Goal: Task Accomplishment & Management: Manage account settings

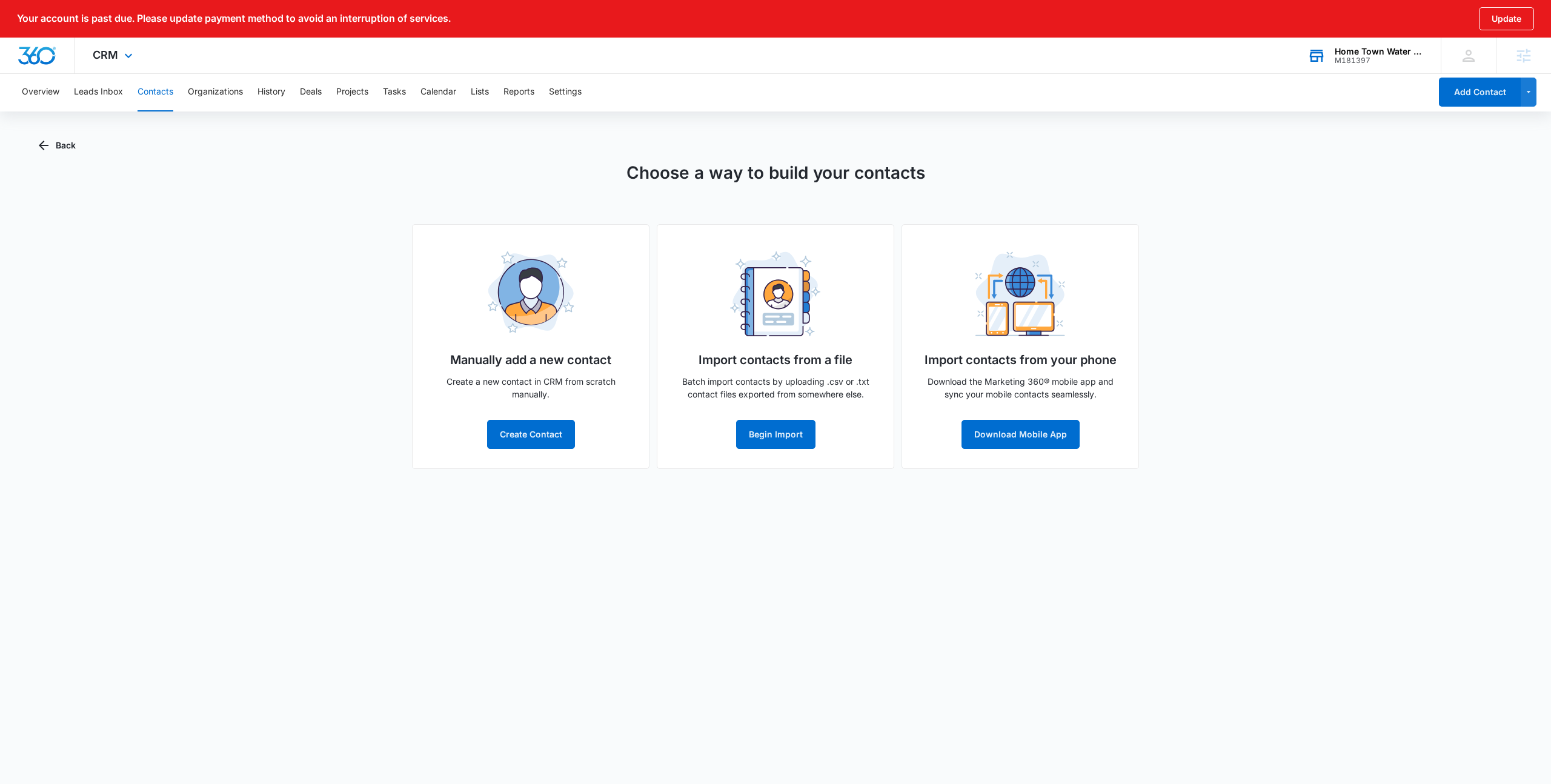
click at [1402, 66] on div "Home Town Water Filtration Inc. M181397 Your Accounts View All" at bounding box center [1365, 55] width 152 height 36
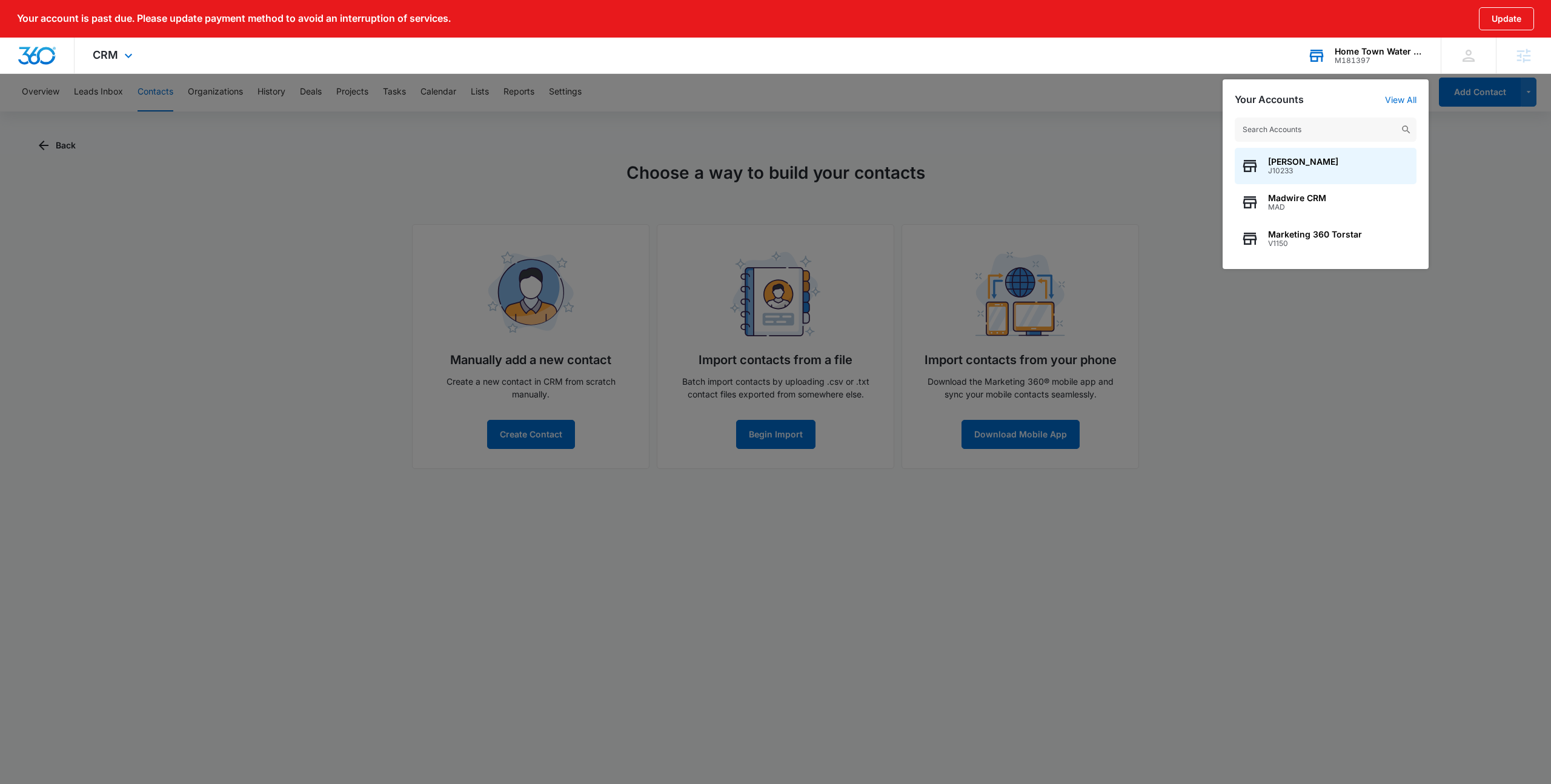
click at [1306, 138] on input "text" at bounding box center [1326, 130] width 182 height 24
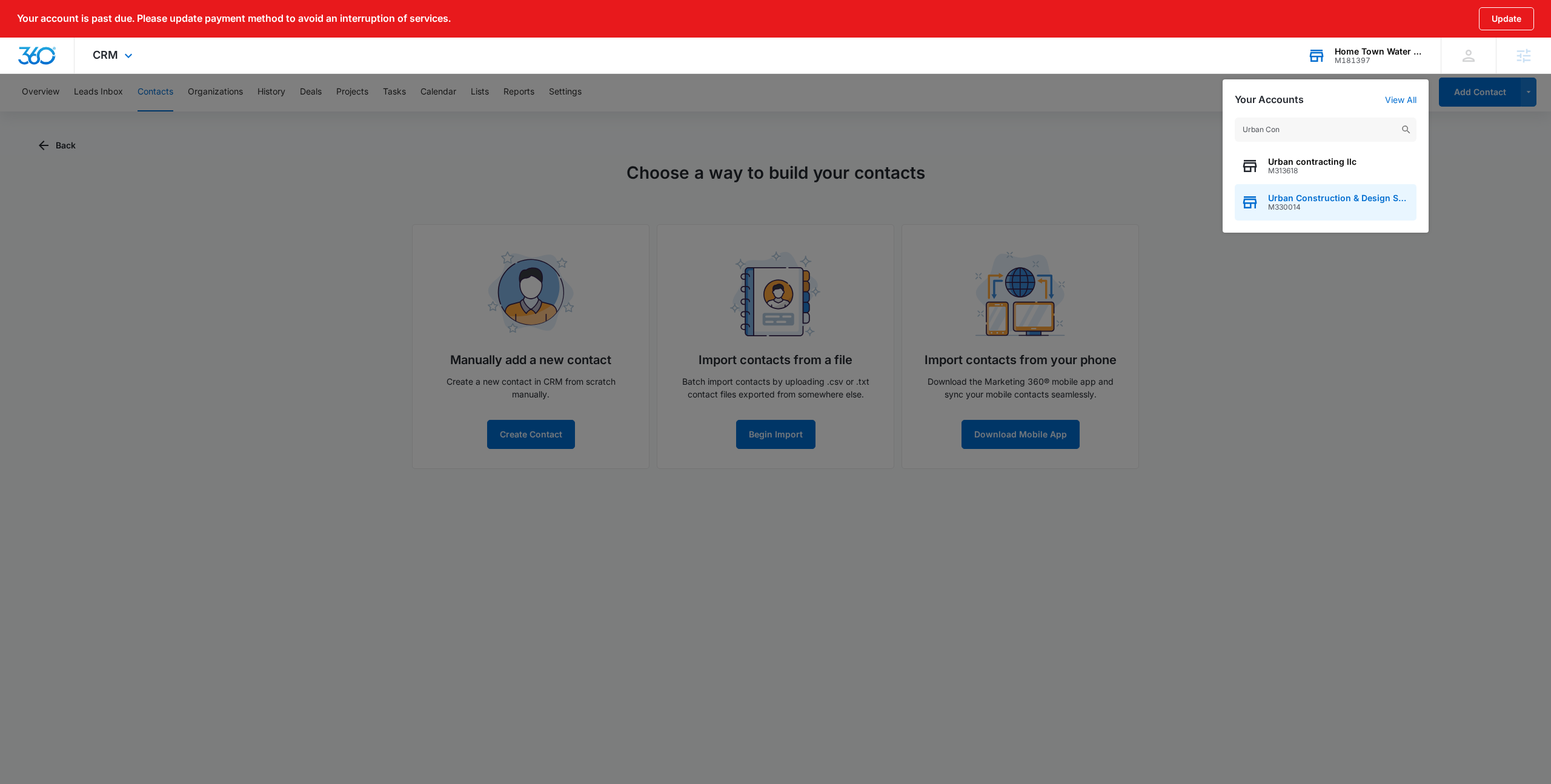
type input "Urban Con"
click at [1335, 209] on span "M330014" at bounding box center [1339, 207] width 143 height 8
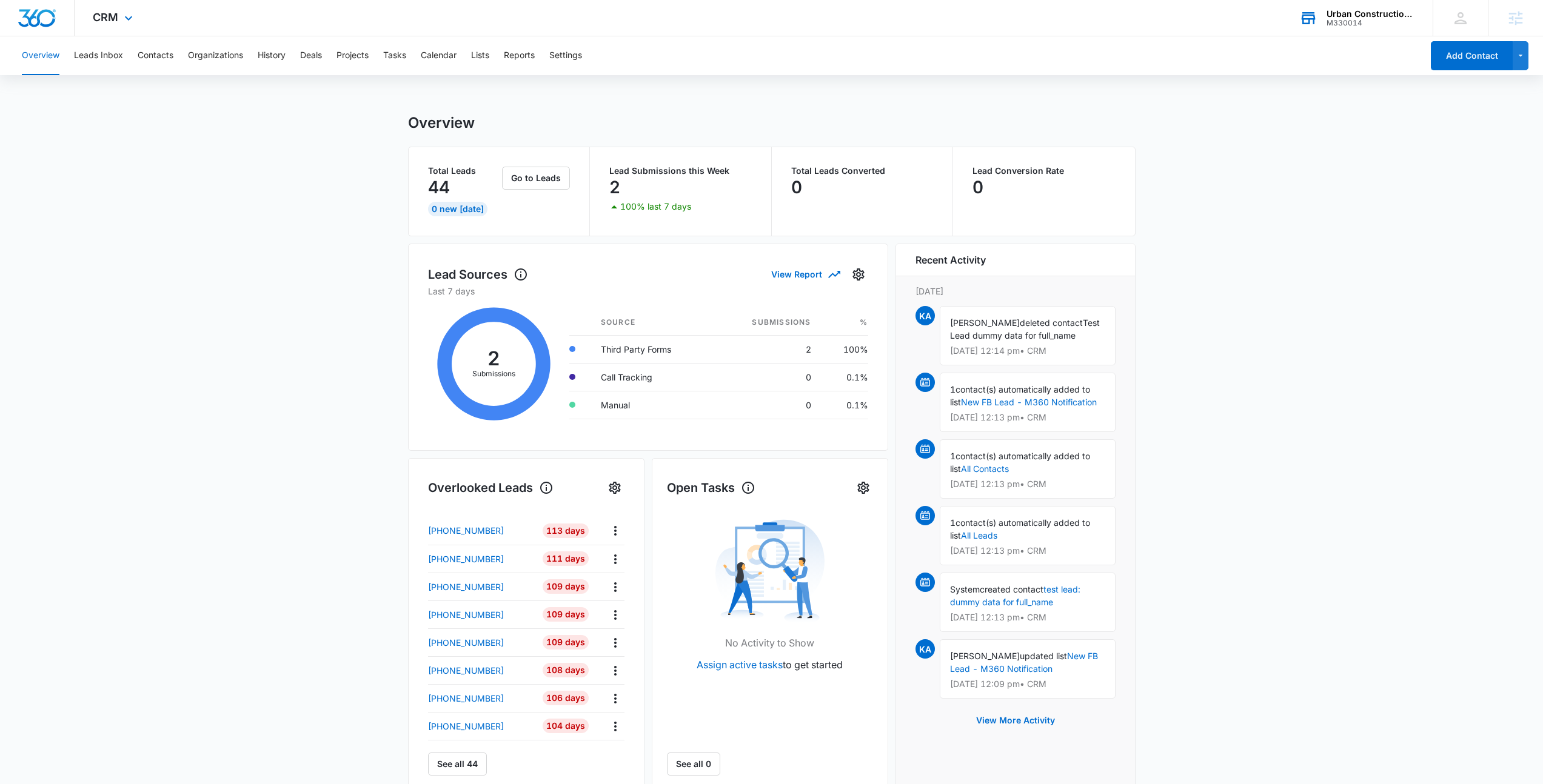
click at [132, 9] on div "CRM Apps Reputation Websites Forms CRM Email Social Shop Payments POS Content A…" at bounding box center [114, 18] width 80 height 36
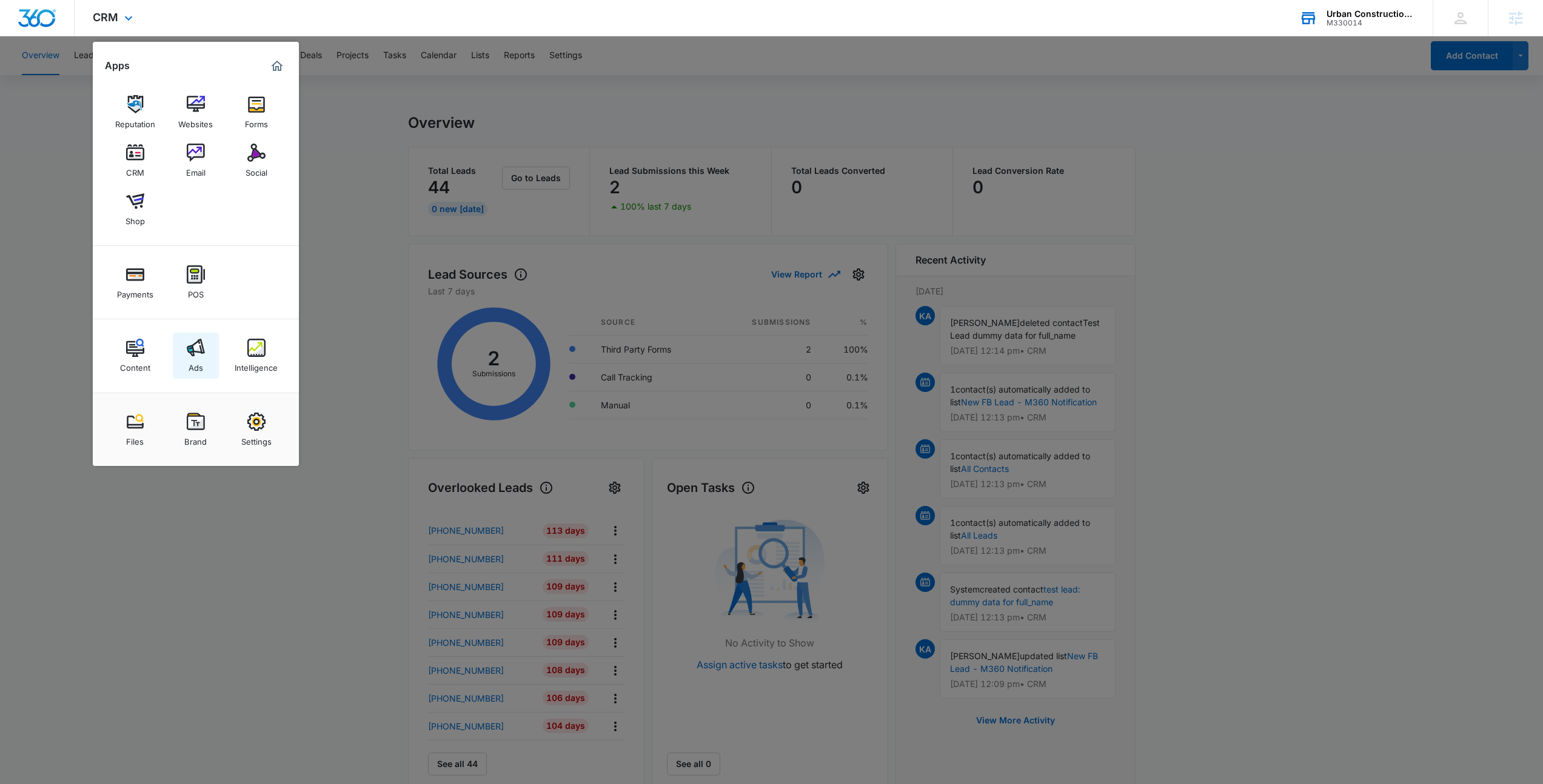
click at [193, 366] on div "Ads" at bounding box center [196, 364] width 15 height 15
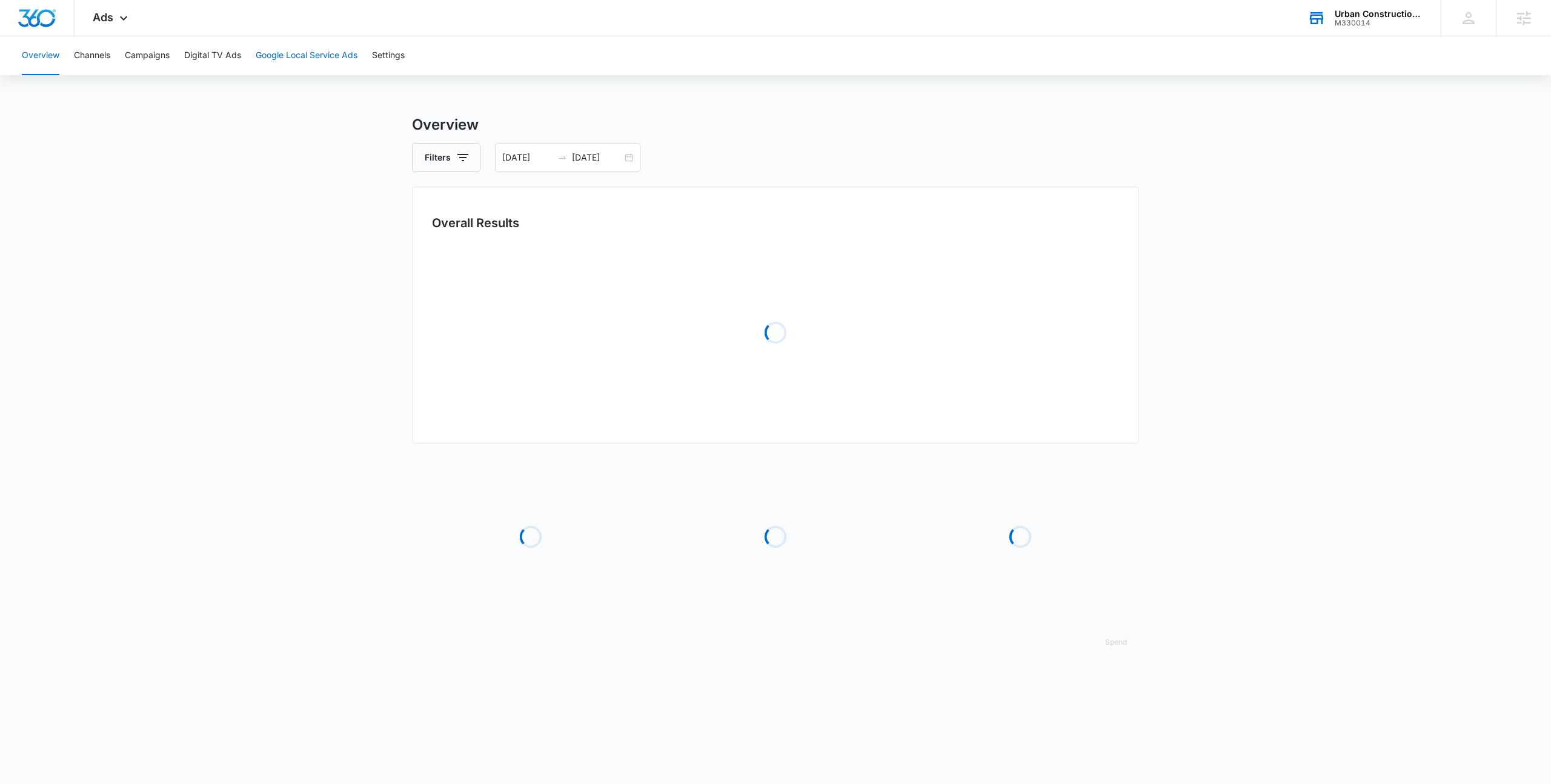
click at [313, 52] on button "Google Local Service Ads" at bounding box center [306, 56] width 102 height 39
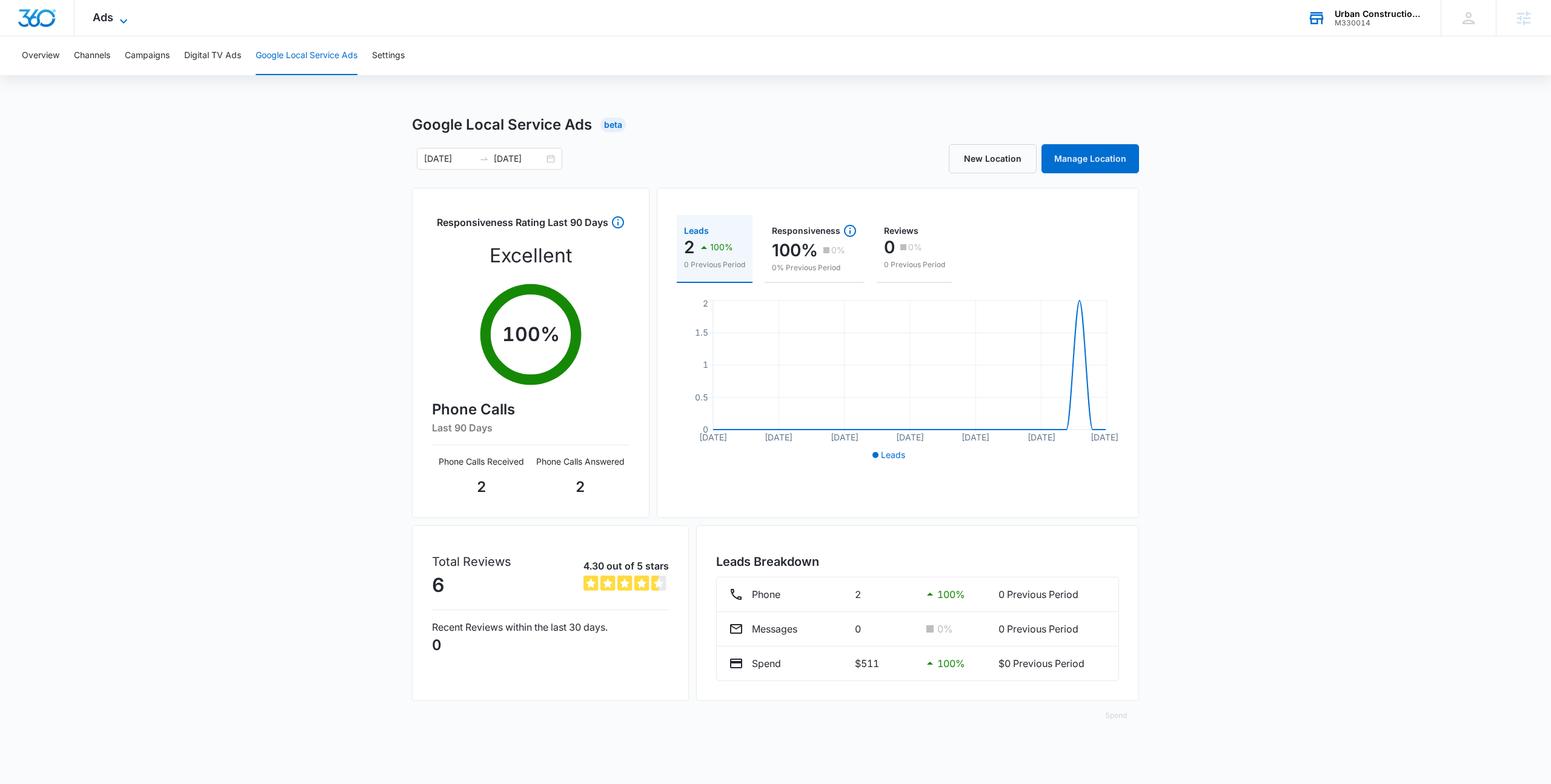
click at [118, 20] on icon at bounding box center [123, 21] width 15 height 15
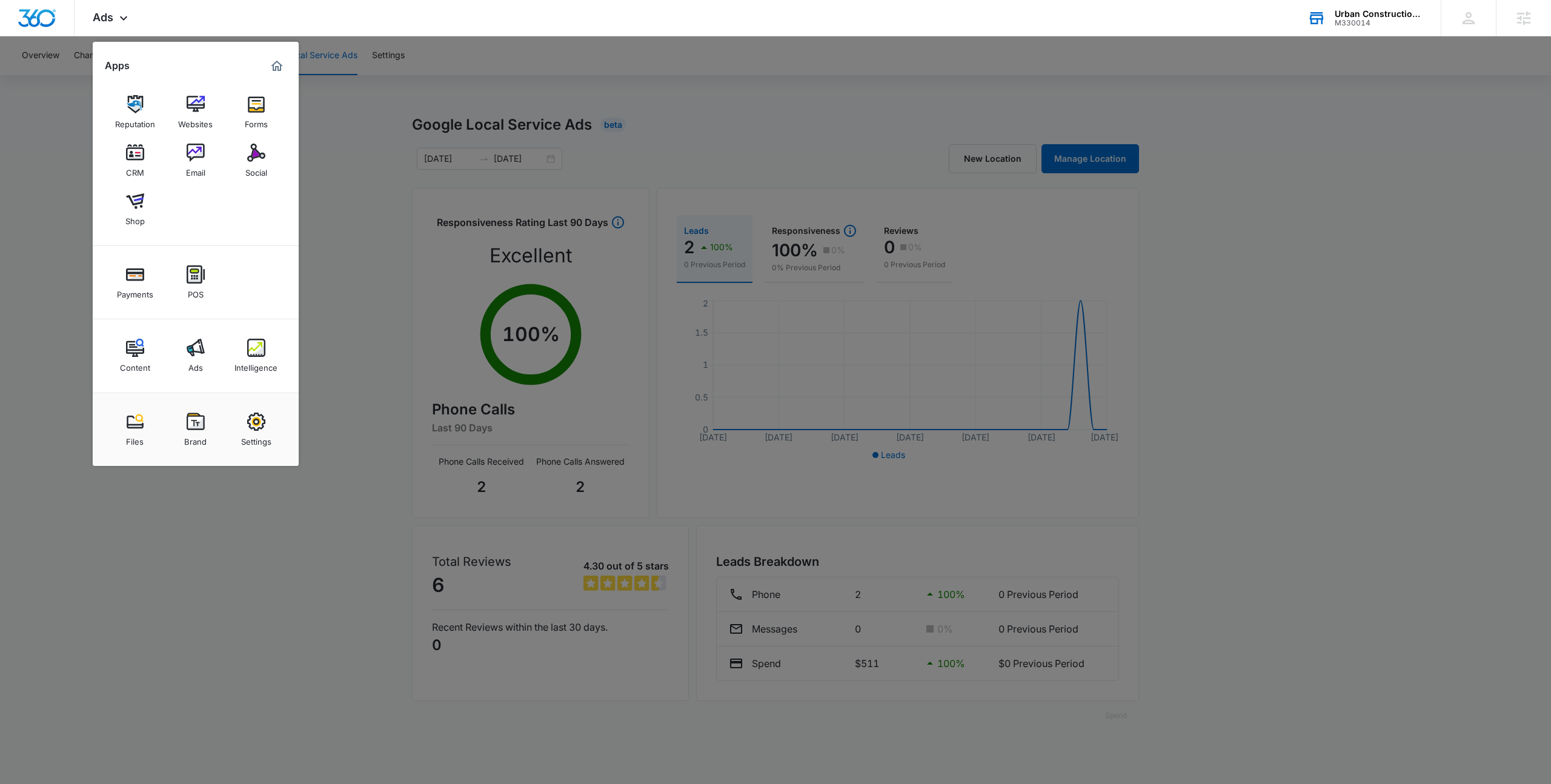
click at [372, 222] on div at bounding box center [775, 392] width 1551 height 784
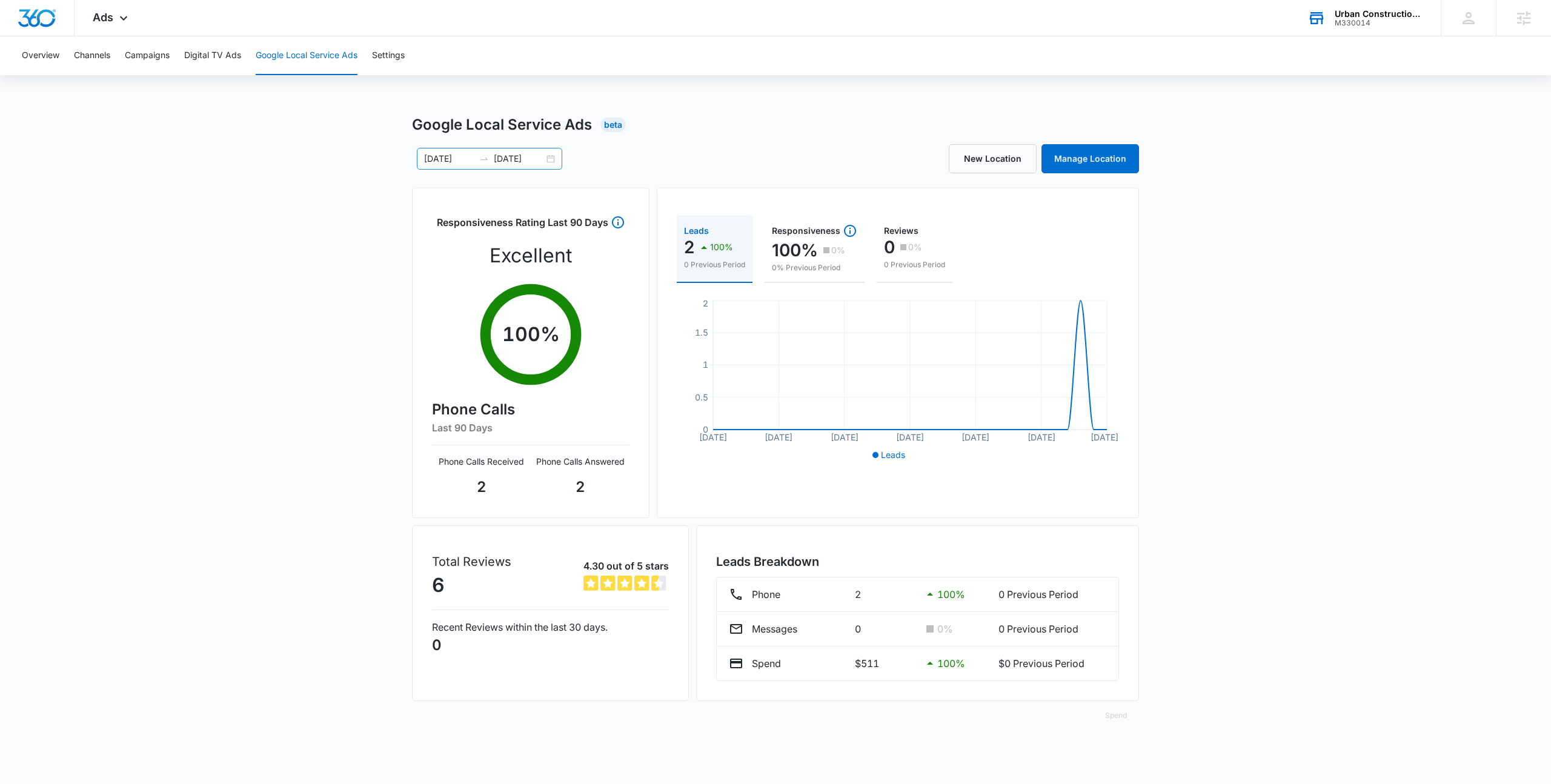
click at [546, 157] on div "08/13/2025 09/12/2025" at bounding box center [489, 158] width 145 height 22
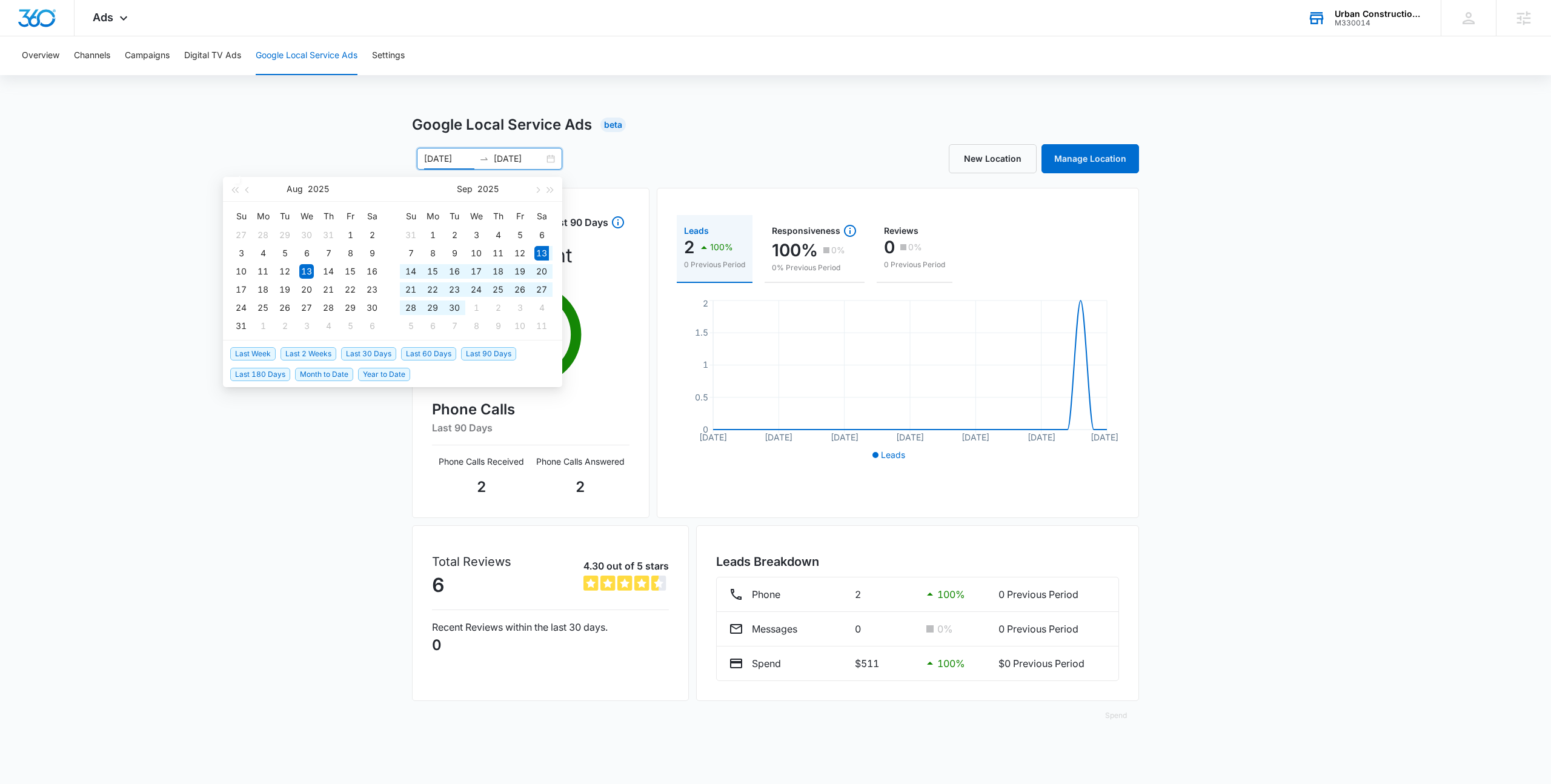
click at [348, 358] on span "Last 30 Days" at bounding box center [369, 353] width 55 height 13
type input "[DATE]"
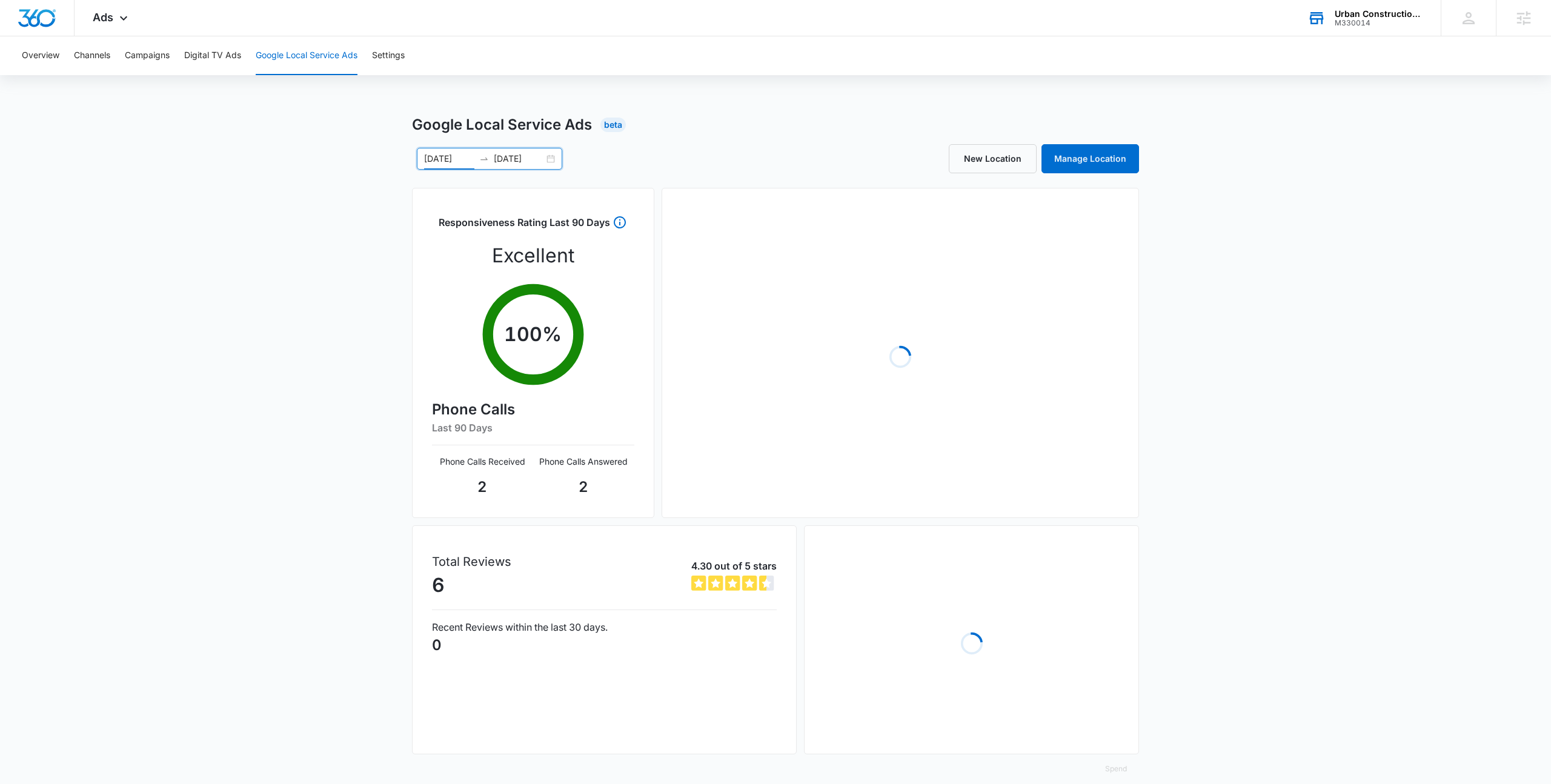
click at [184, 236] on div "Google Local Service Ads Beta 09/13/2025 10/13/2025 Sep 2025 Su Mo Tu We Th Fr …" at bounding box center [775, 456] width 1551 height 684
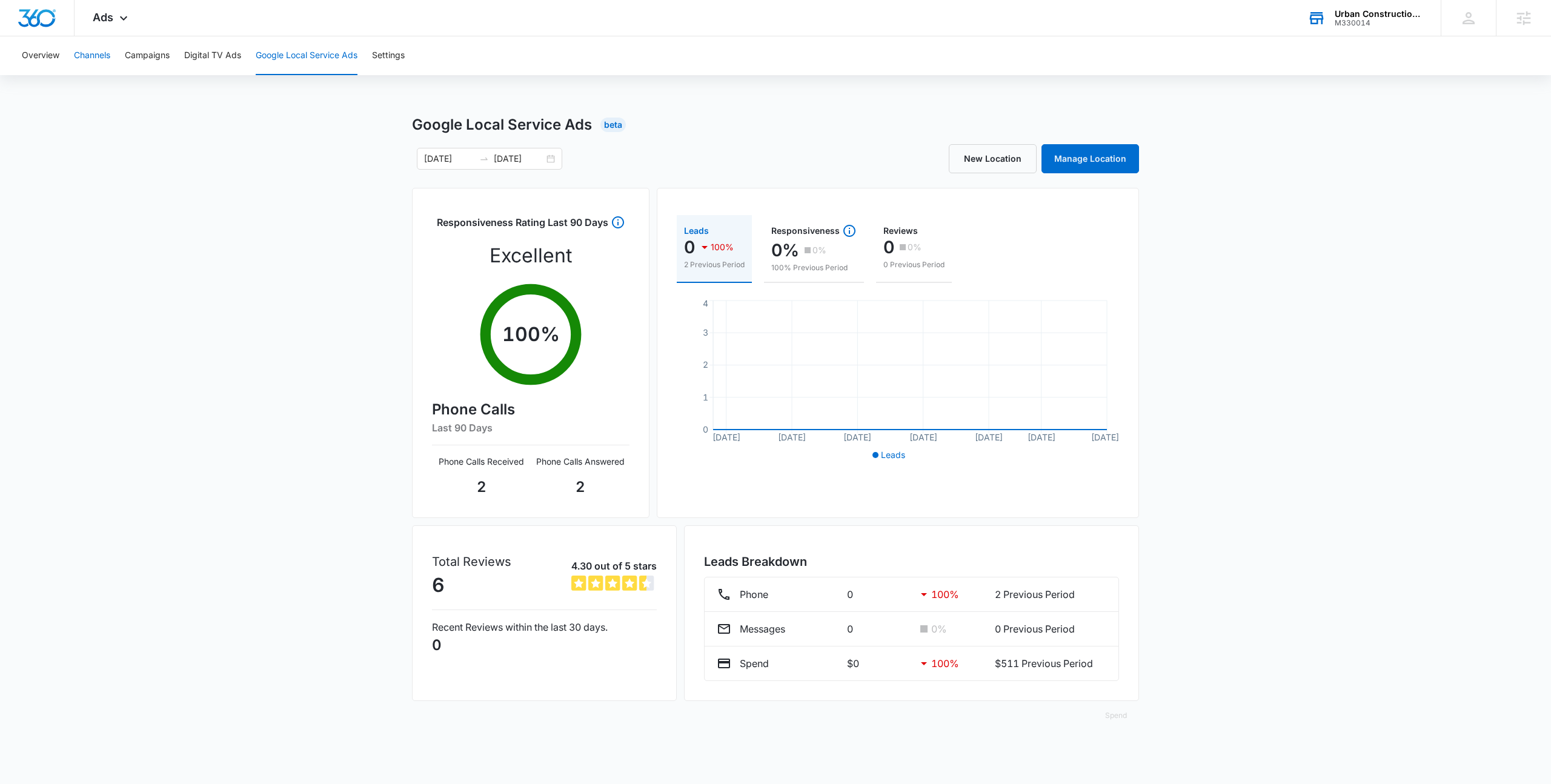
click at [97, 62] on button "Channels" at bounding box center [92, 56] width 36 height 39
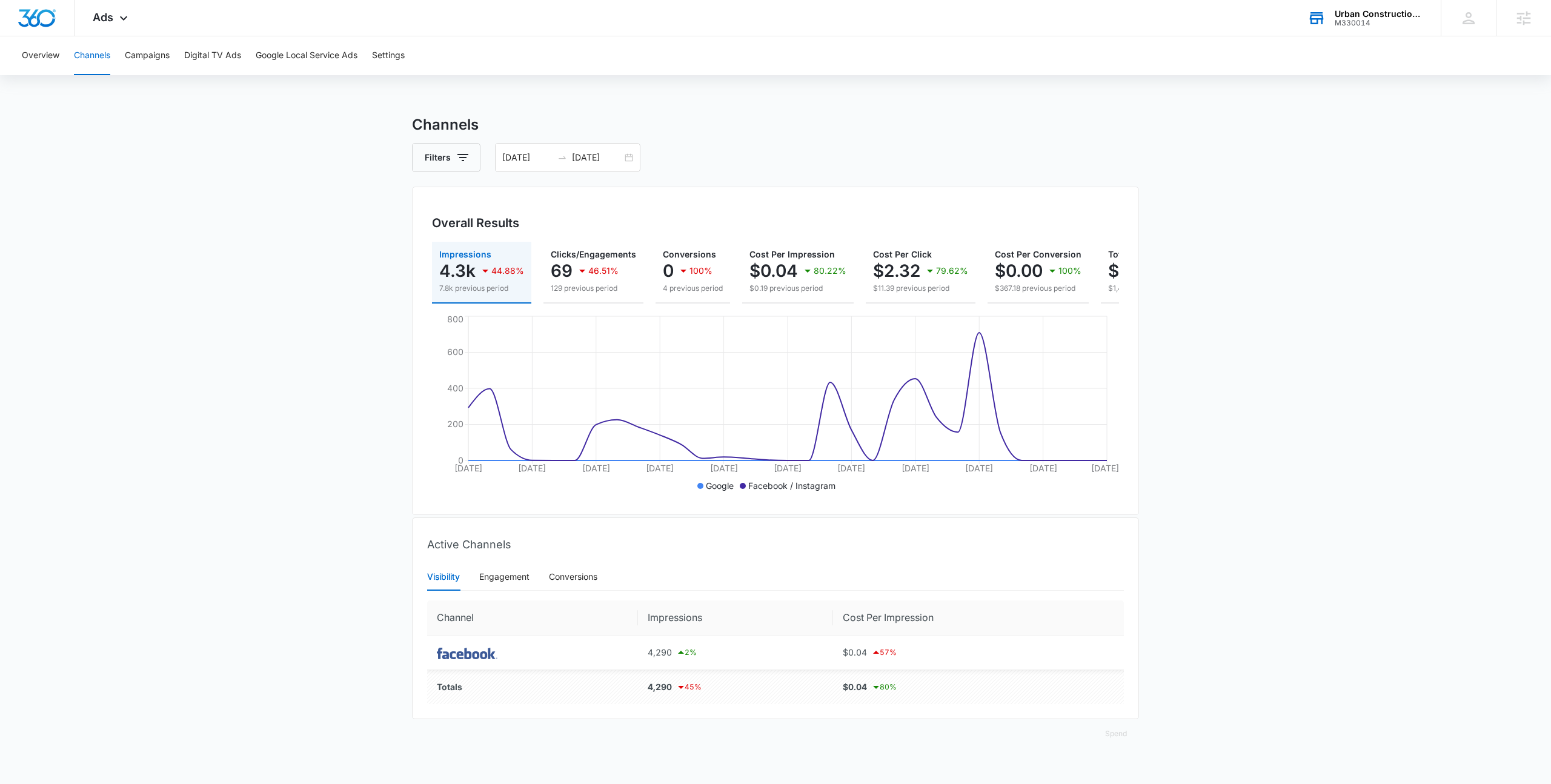
click at [1359, 24] on div "M330014" at bounding box center [1378, 23] width 88 height 8
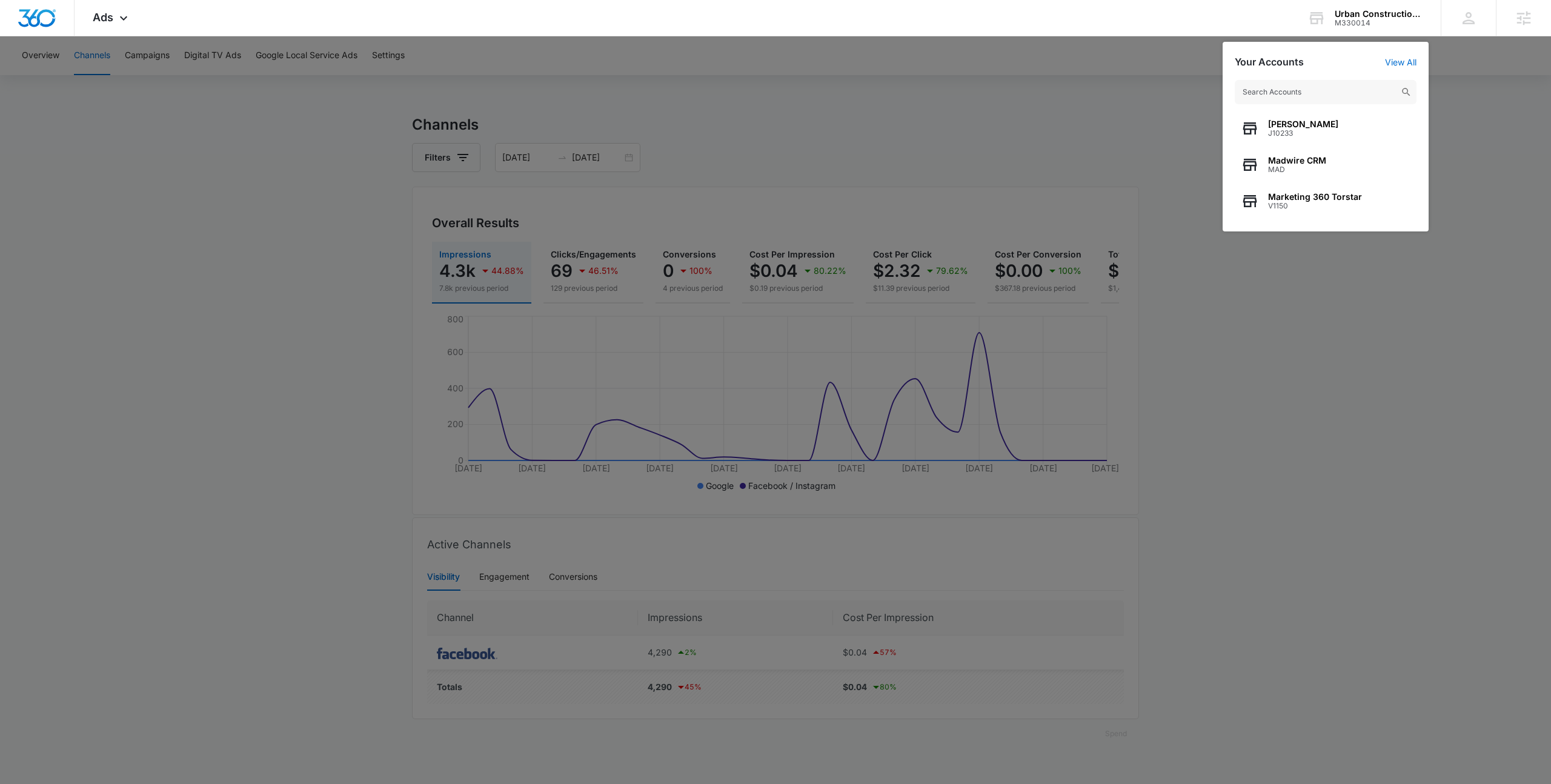
click at [1321, 89] on input "text" at bounding box center [1326, 92] width 182 height 24
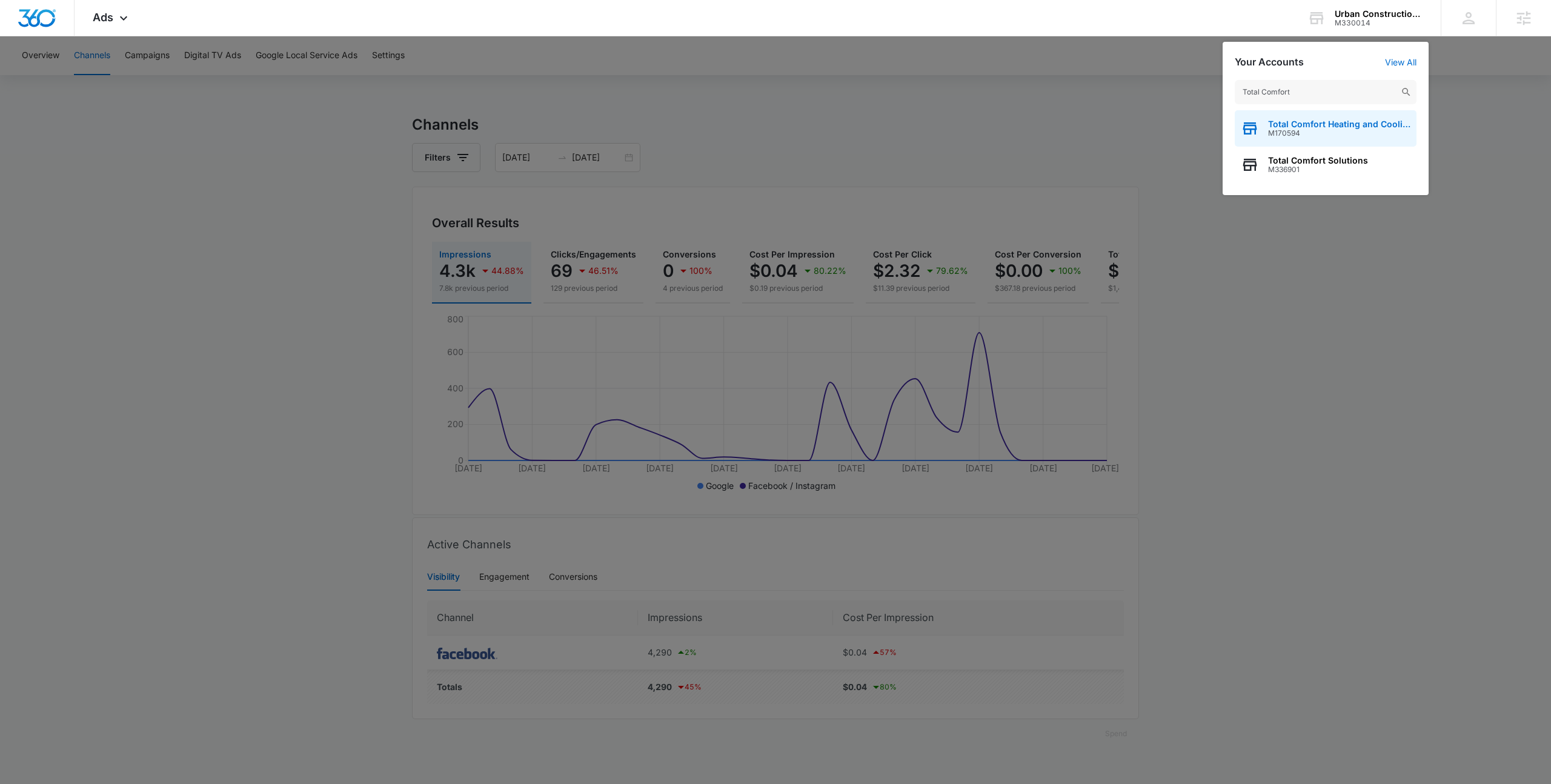
type input "Total Comfort"
click at [1355, 133] on span "M170594" at bounding box center [1339, 133] width 143 height 8
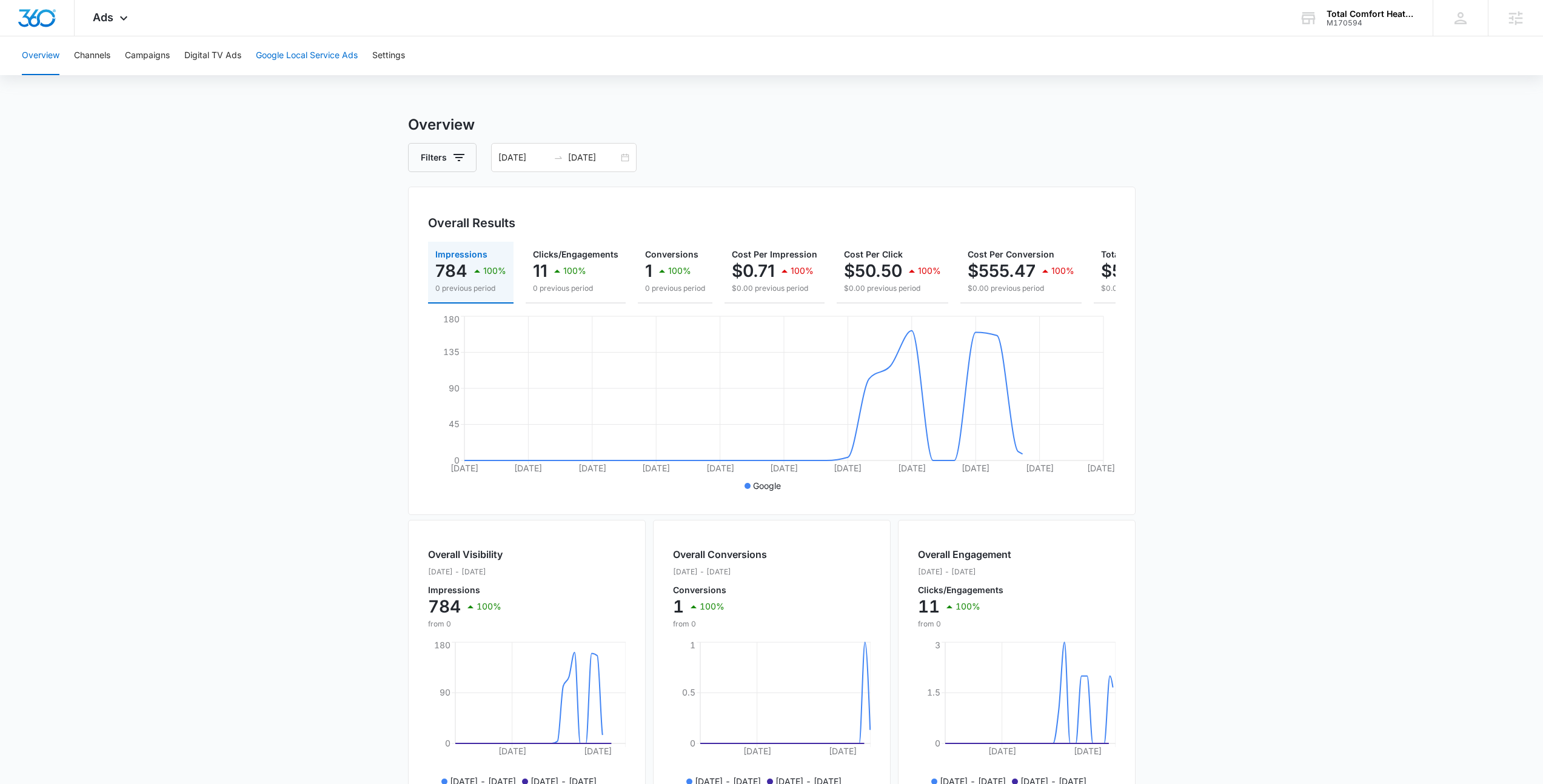
click at [260, 61] on button "Google Local Service Ads" at bounding box center [307, 56] width 102 height 39
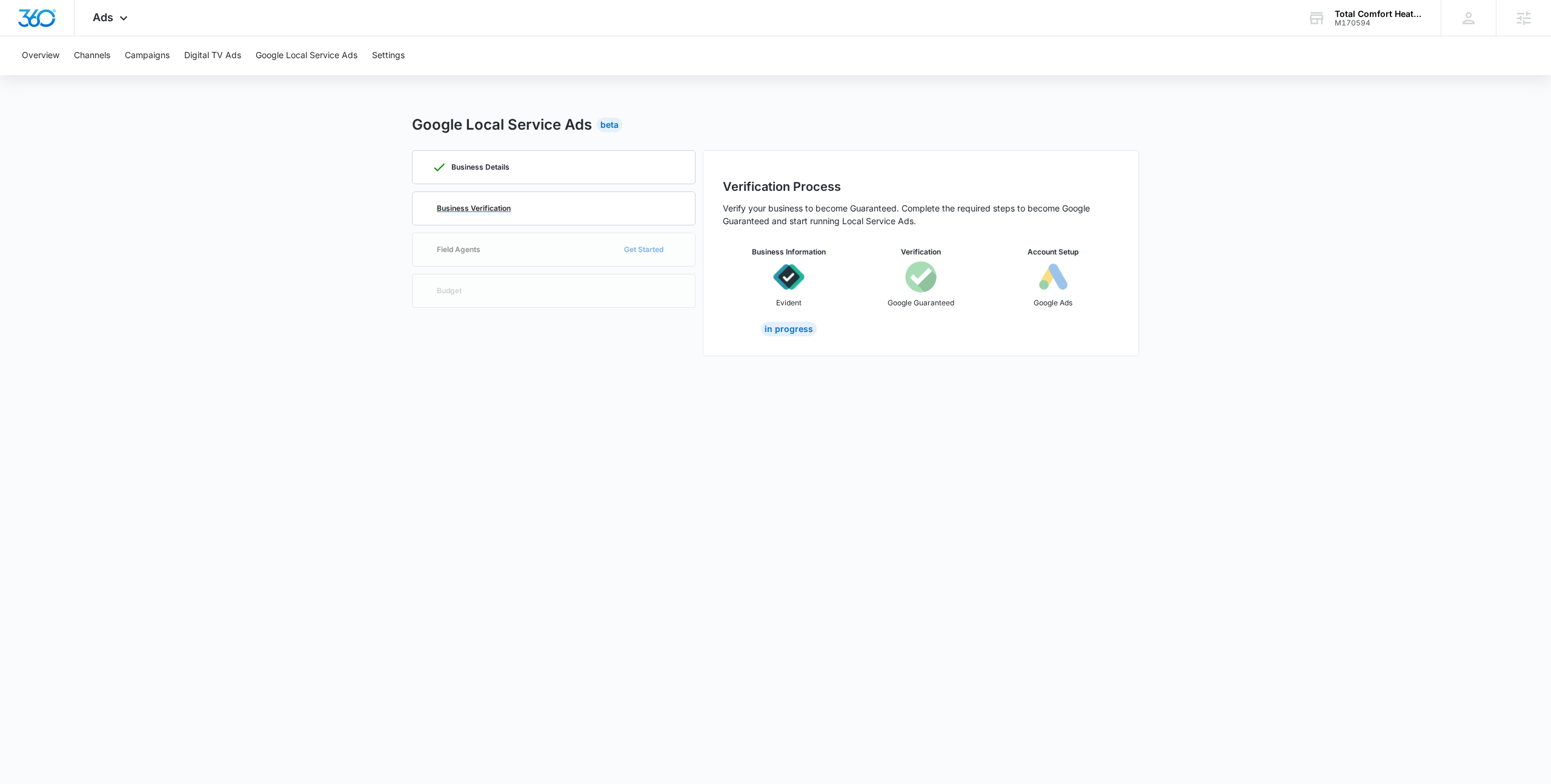
click at [562, 206] on div "Business Verification" at bounding box center [554, 208] width 243 height 32
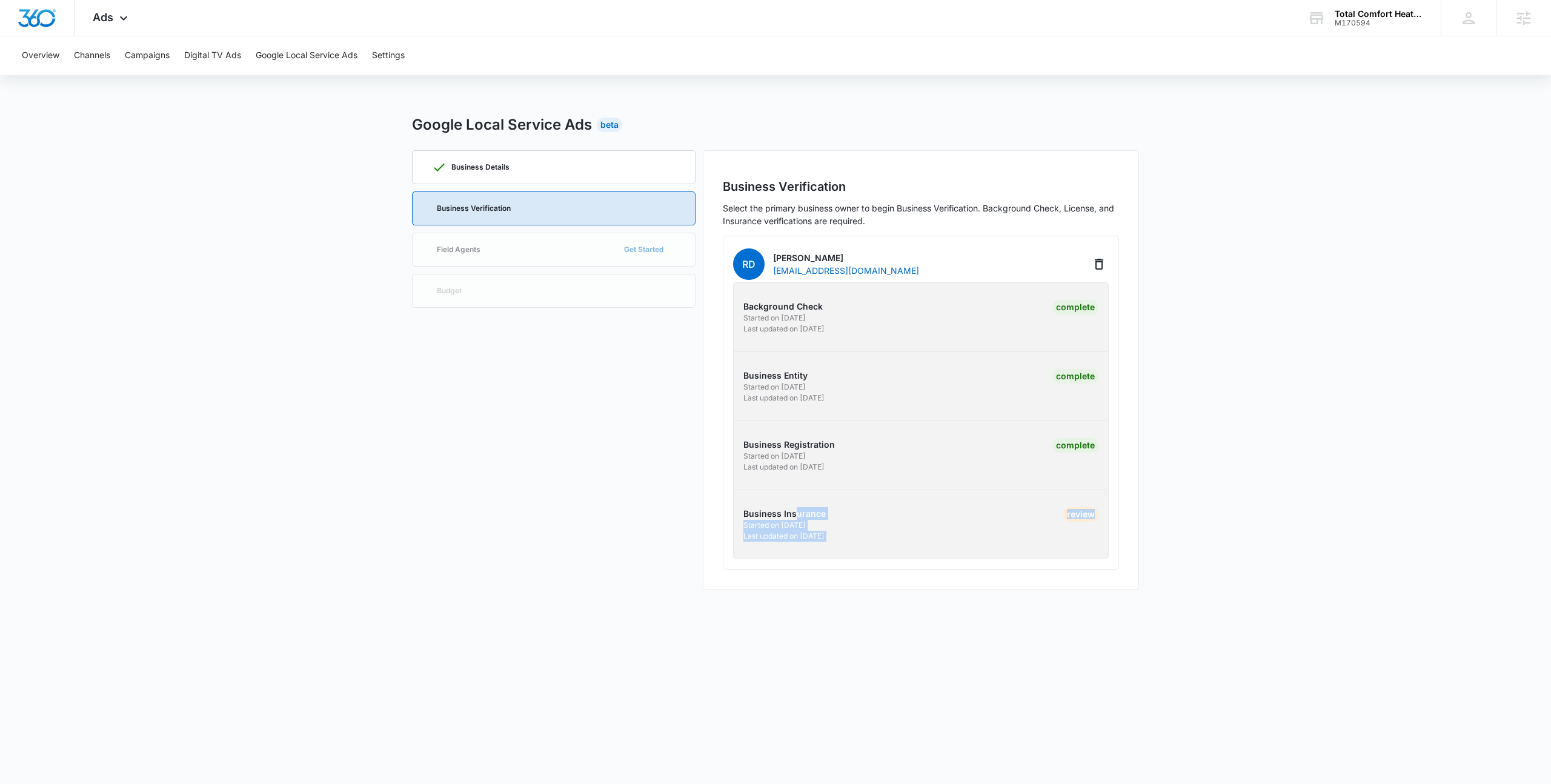
drag, startPoint x: 797, startPoint y: 519, endPoint x: 973, endPoint y: 571, distance: 183.5
click at [977, 572] on div "Business Verification Select the primary business owner to begin Business Verif…" at bounding box center [921, 370] width 436 height 439
click at [972, 570] on div "Business Verification Select the primary business owner to begin Business Verif…" at bounding box center [921, 370] width 436 height 439
click at [1330, 13] on div "Total Comfort Heating and Cooling M170594 Your Accounts View All" at bounding box center [1365, 18] width 152 height 36
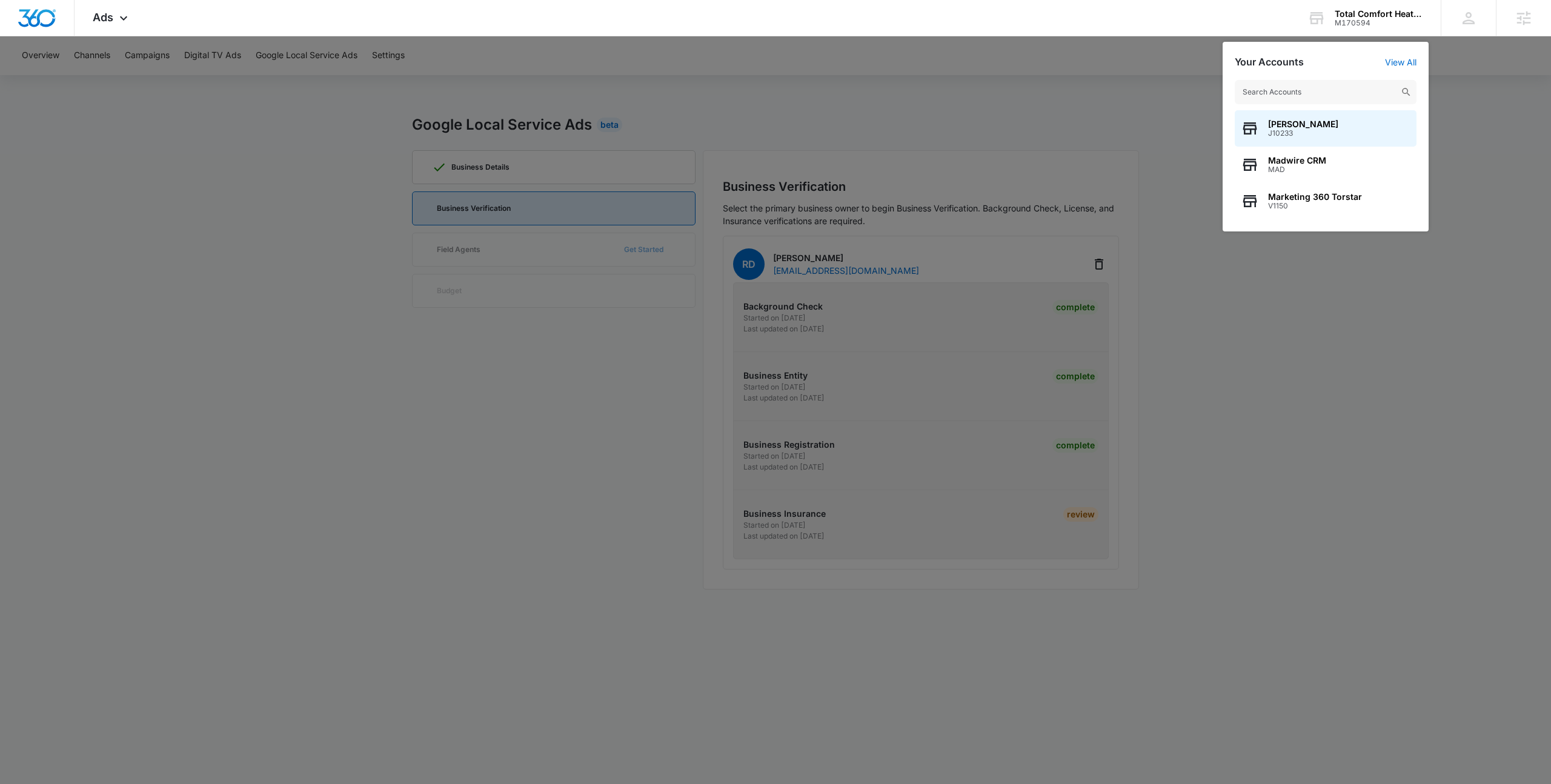
click at [1280, 88] on input "text" at bounding box center [1326, 92] width 182 height 24
click at [1118, 121] on div at bounding box center [775, 392] width 1551 height 784
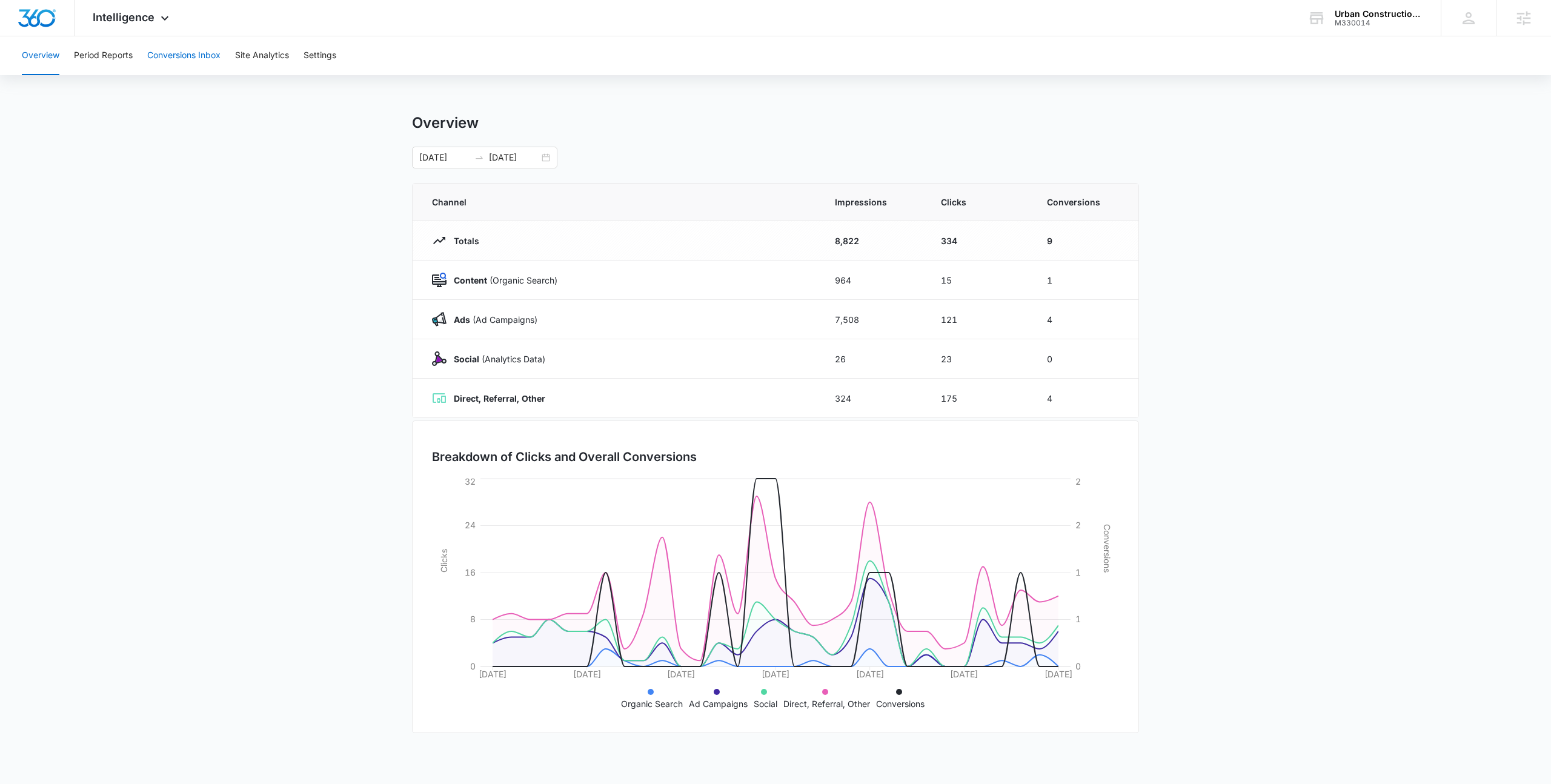
click at [176, 57] on button "Conversions Inbox" at bounding box center [184, 56] width 73 height 39
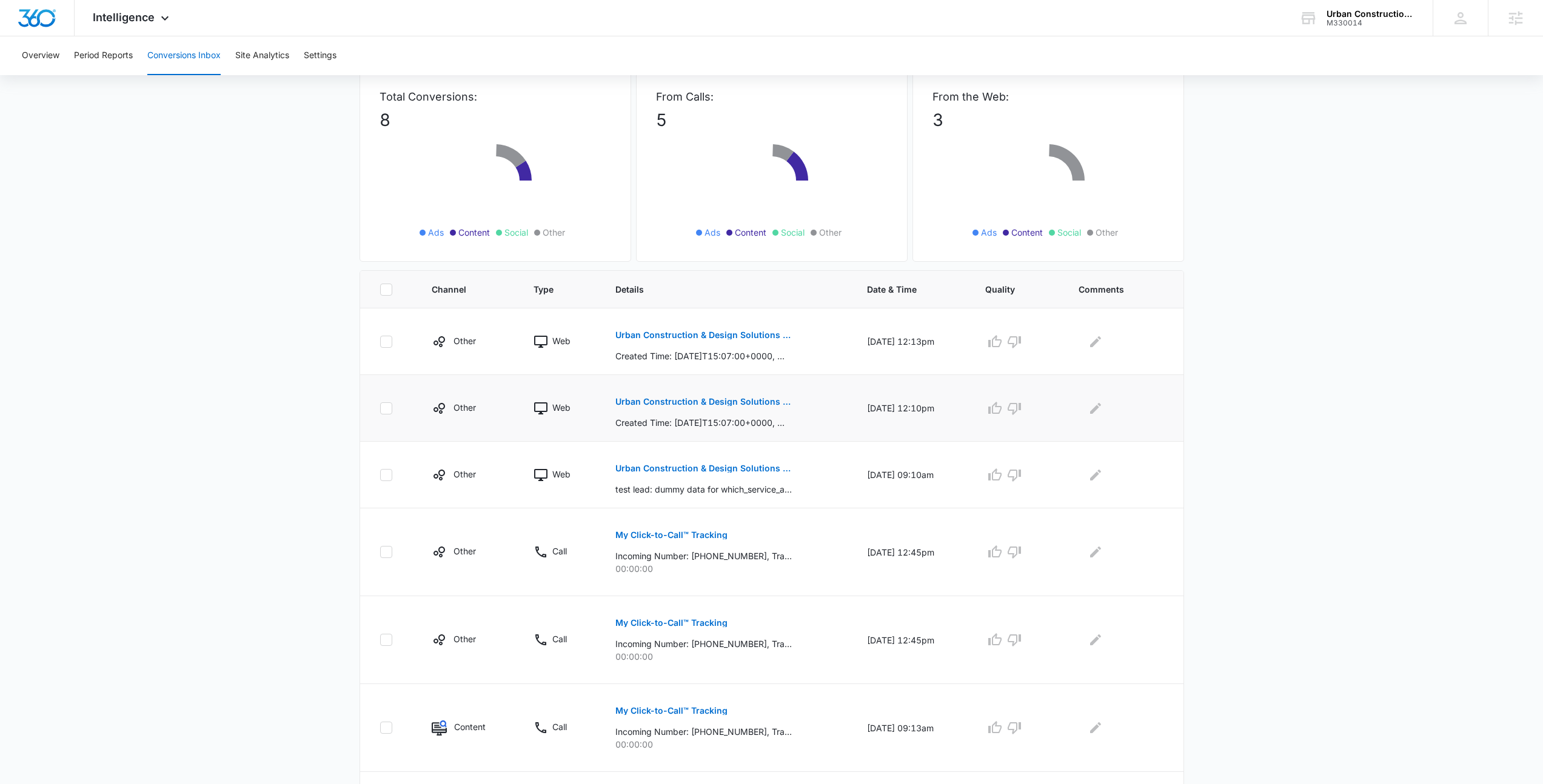
scroll to position [93, 0]
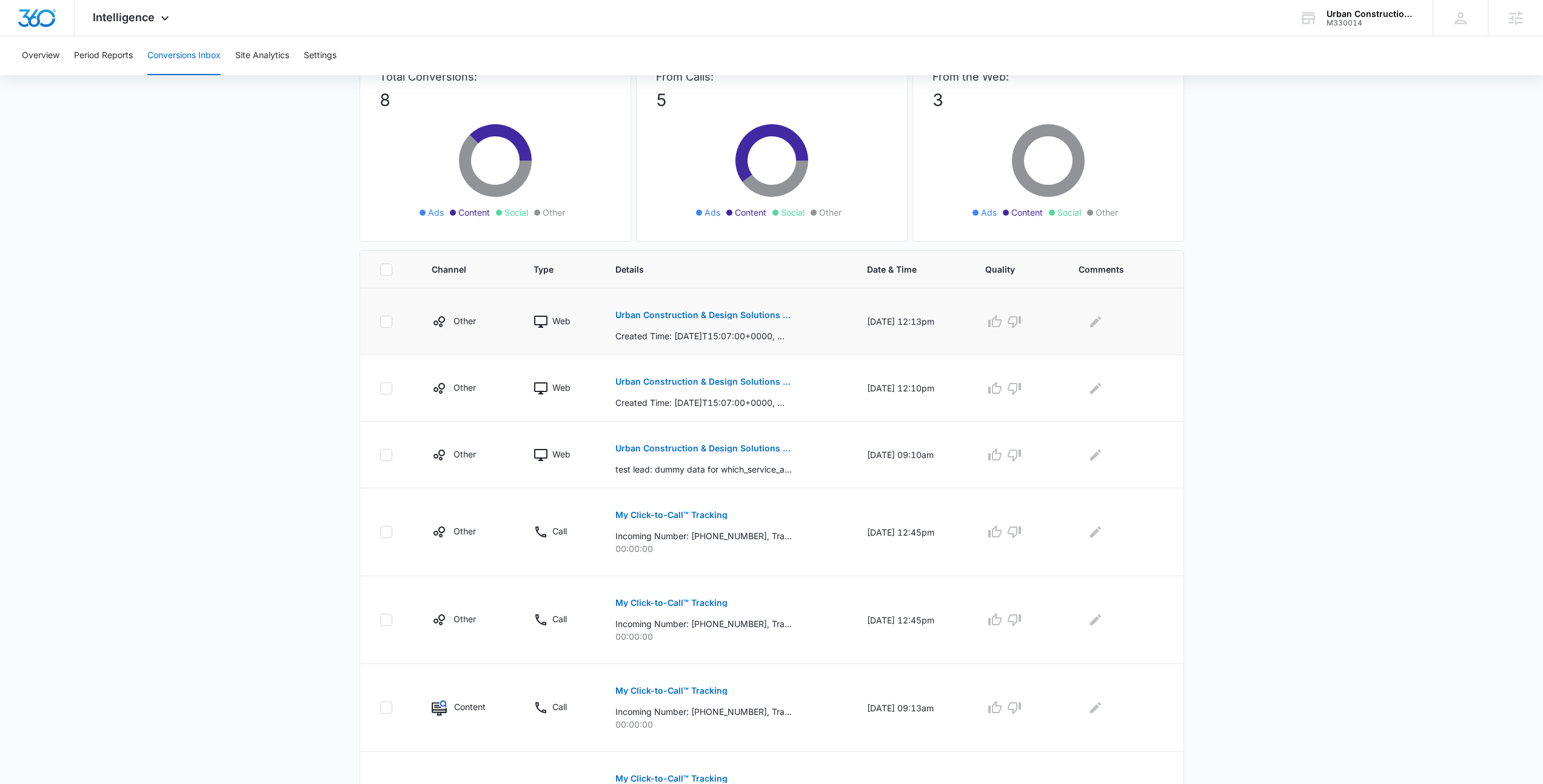
click at [726, 318] on p "Urban Construction & Design Solutions - New FB Lead - M360 Notification" at bounding box center [703, 315] width 176 height 8
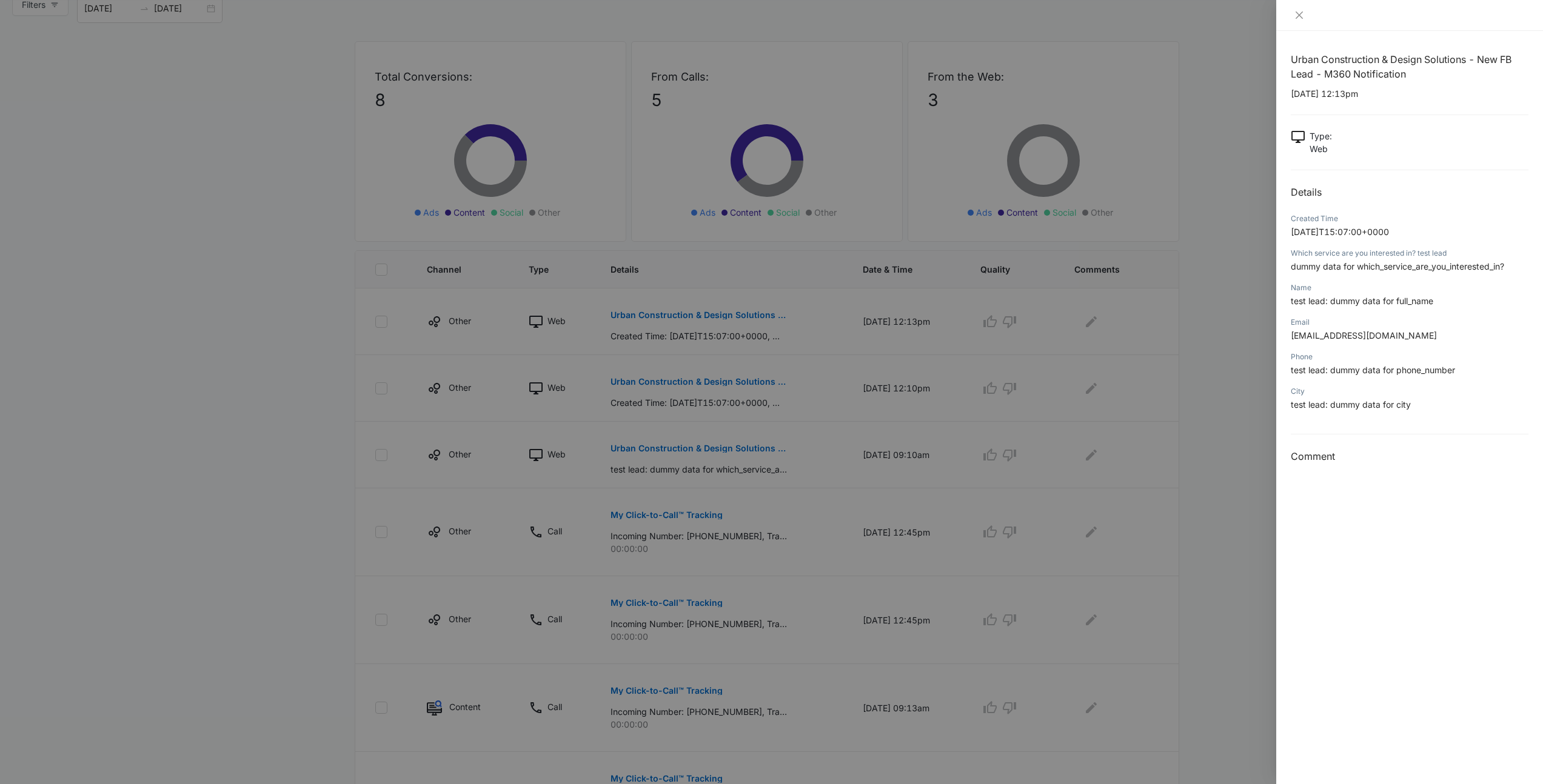
click at [721, 383] on div at bounding box center [772, 392] width 1543 height 784
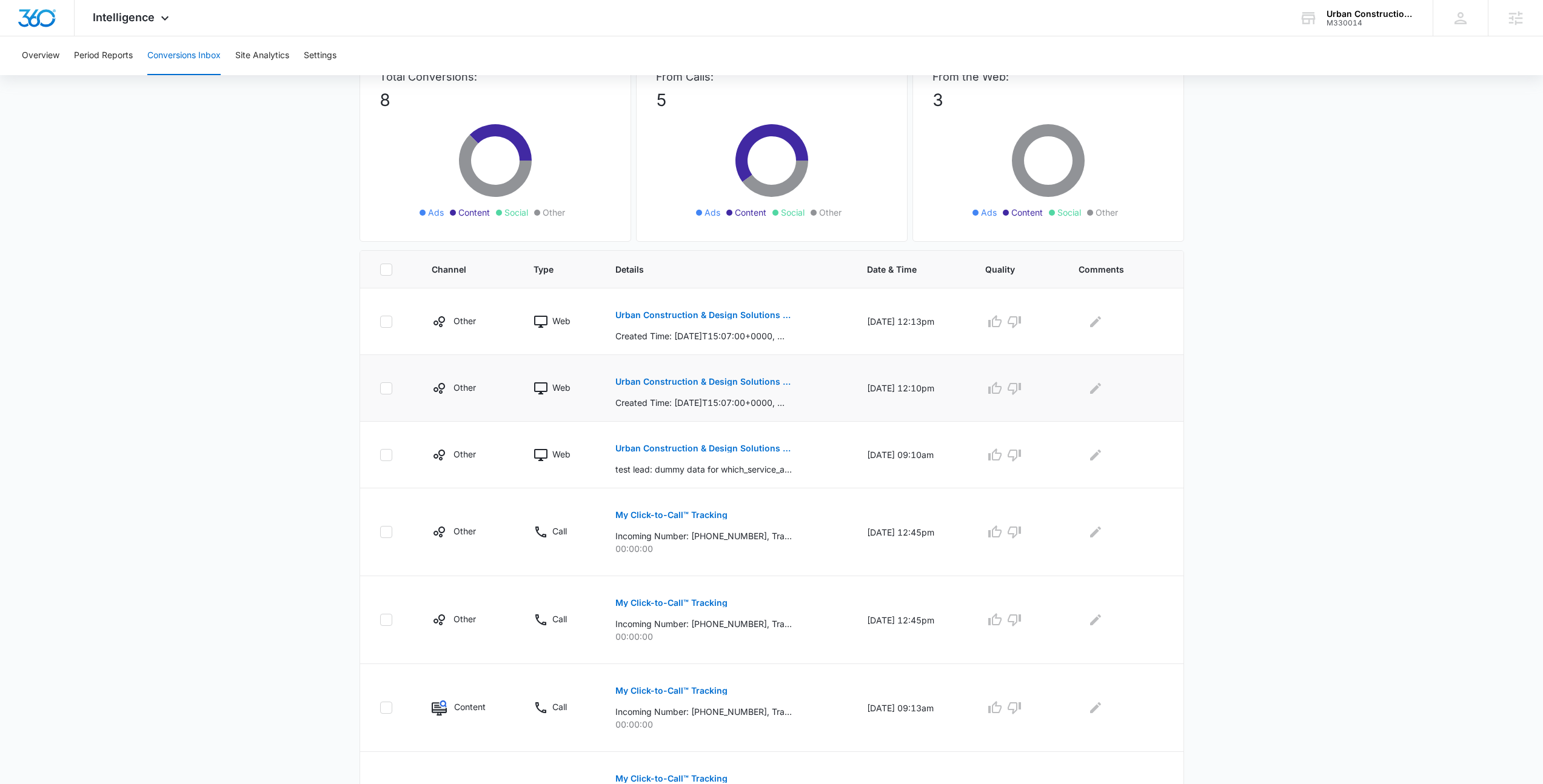
click at [673, 376] on button "Urban Construction & Design Solutions - New FB Lead - M360 Notification" at bounding box center [703, 382] width 176 height 29
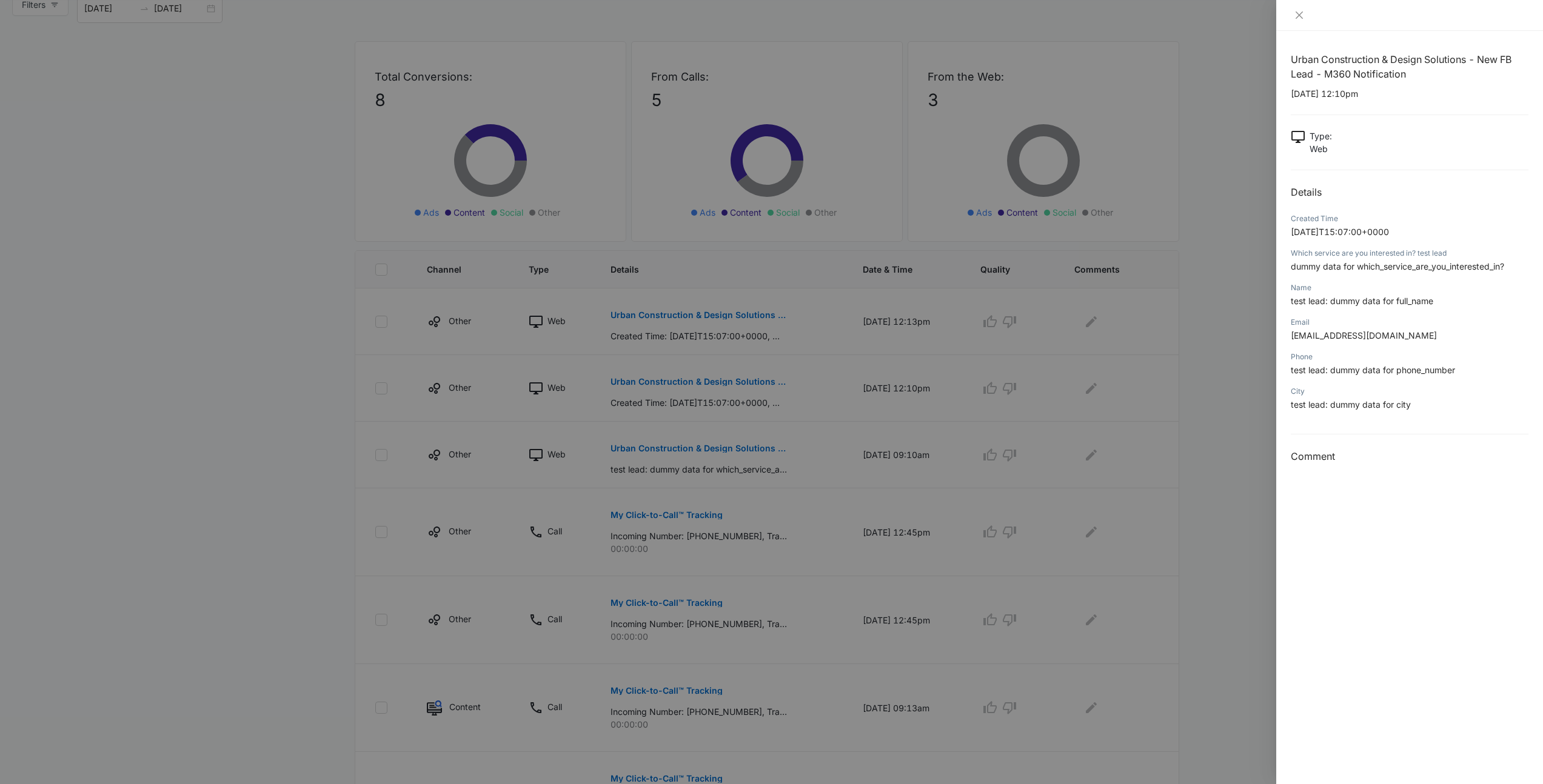
drag, startPoint x: 1100, startPoint y: 402, endPoint x: 865, endPoint y: 456, distance: 241.1
click at [1099, 402] on div at bounding box center [772, 392] width 1543 height 784
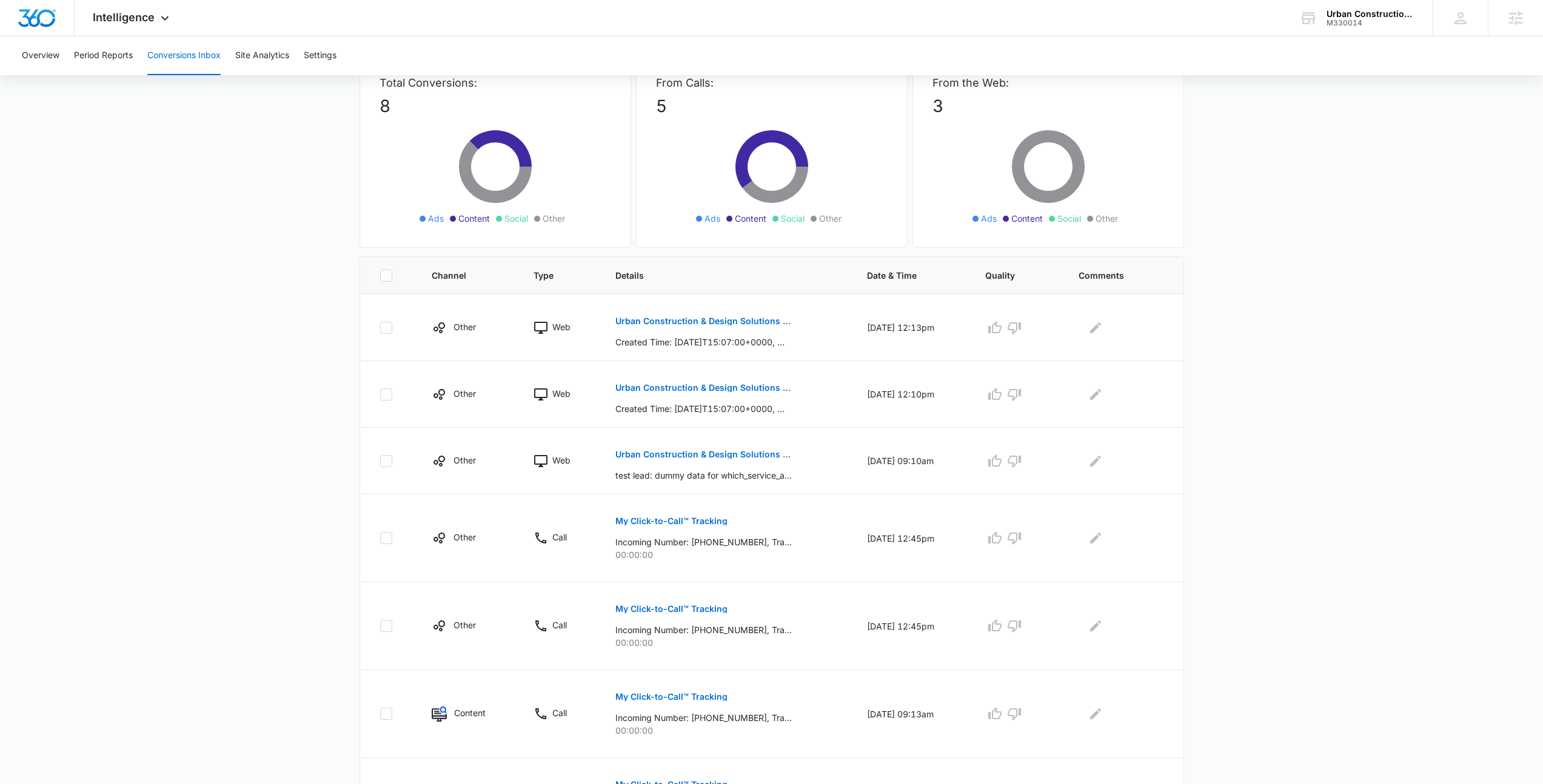
scroll to position [0, 0]
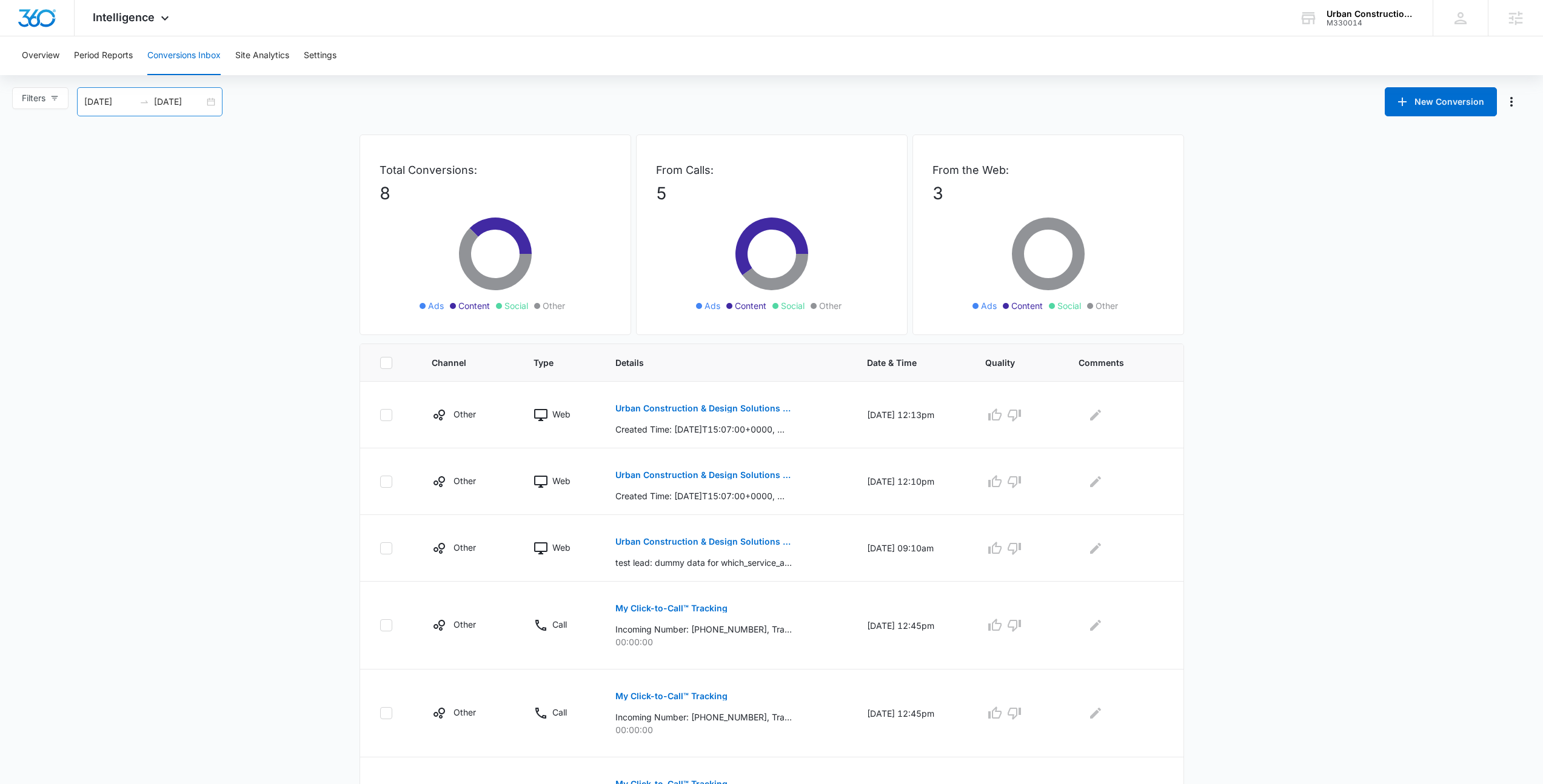
click at [215, 101] on div "[DATE] [DATE]" at bounding box center [149, 102] width 145 height 29
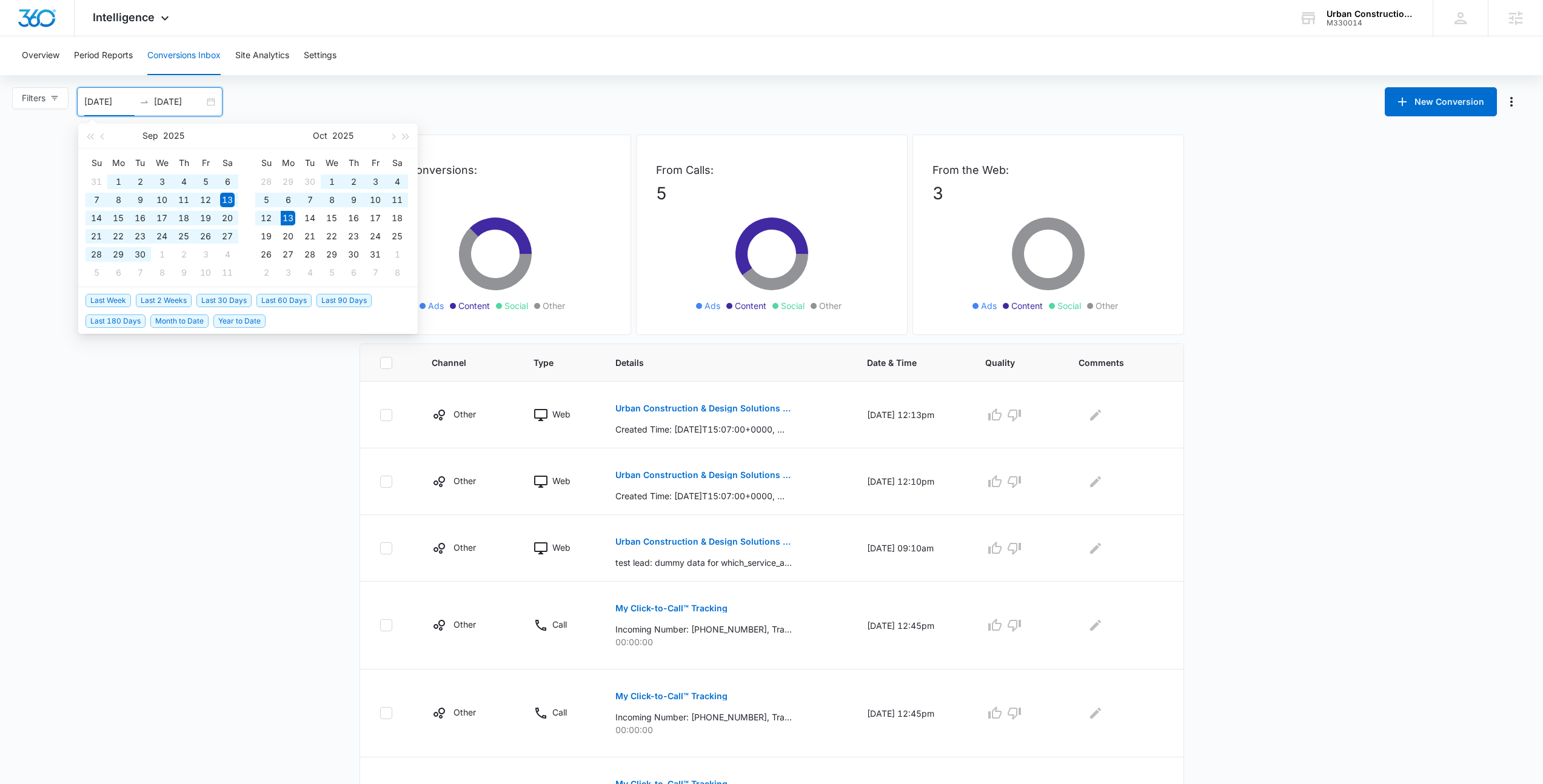
click at [266, 302] on span "Last 60 Days" at bounding box center [284, 300] width 55 height 13
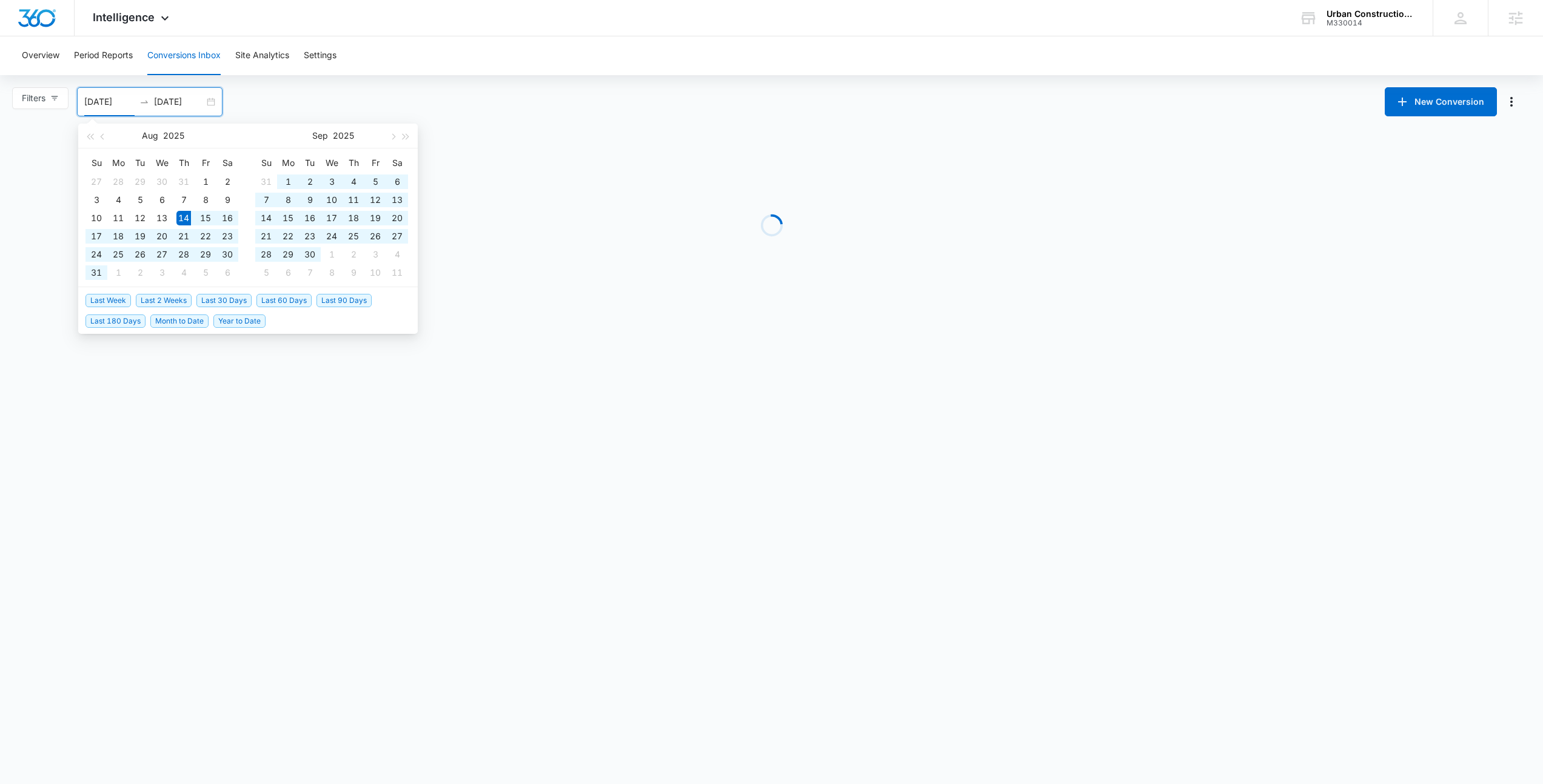
type input "[DATE]"
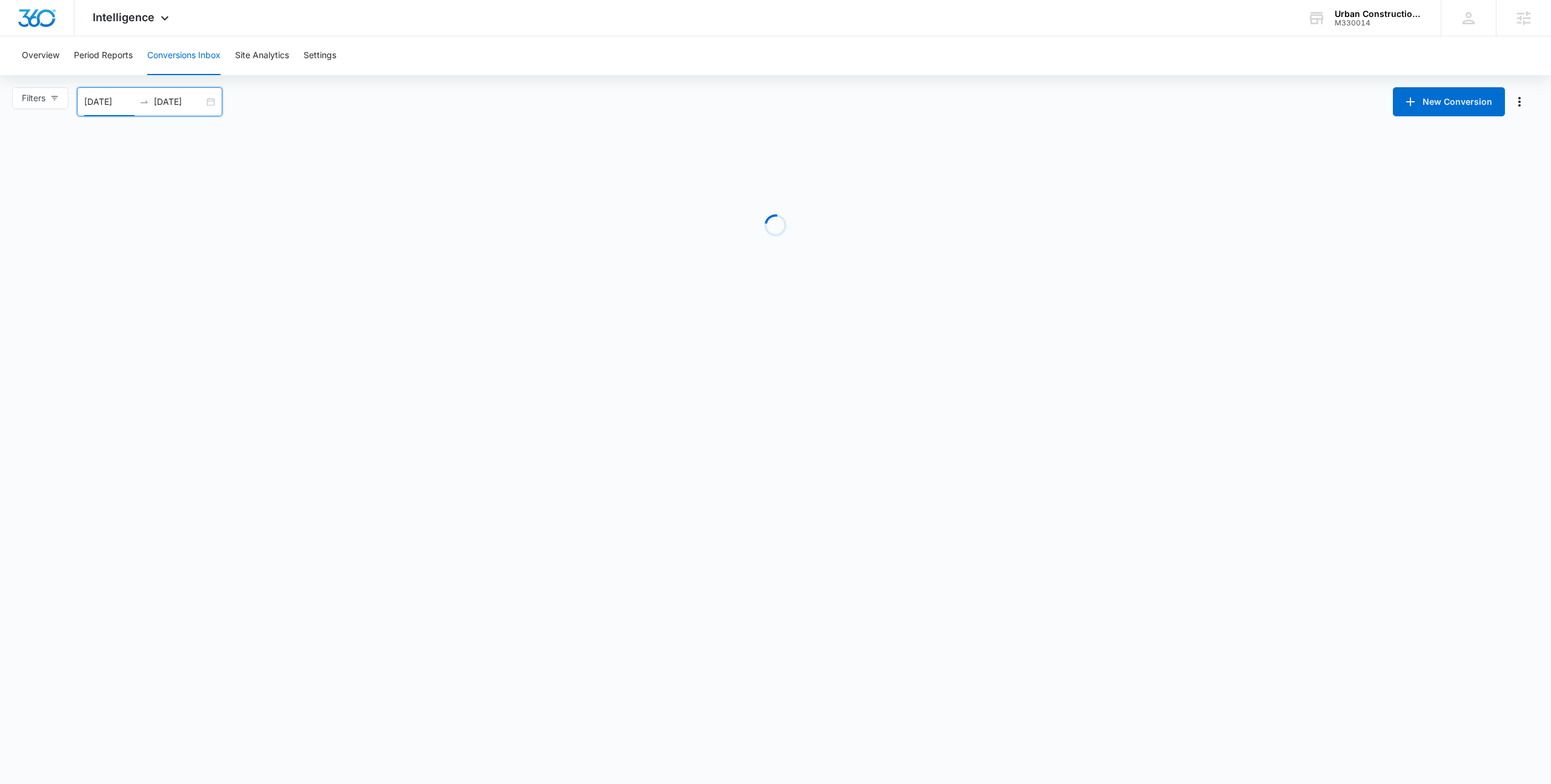
click at [268, 373] on body "Intelligence Apps Reputation Websites Forms CRM Email Social Shop Payments POS …" at bounding box center [775, 392] width 1551 height 784
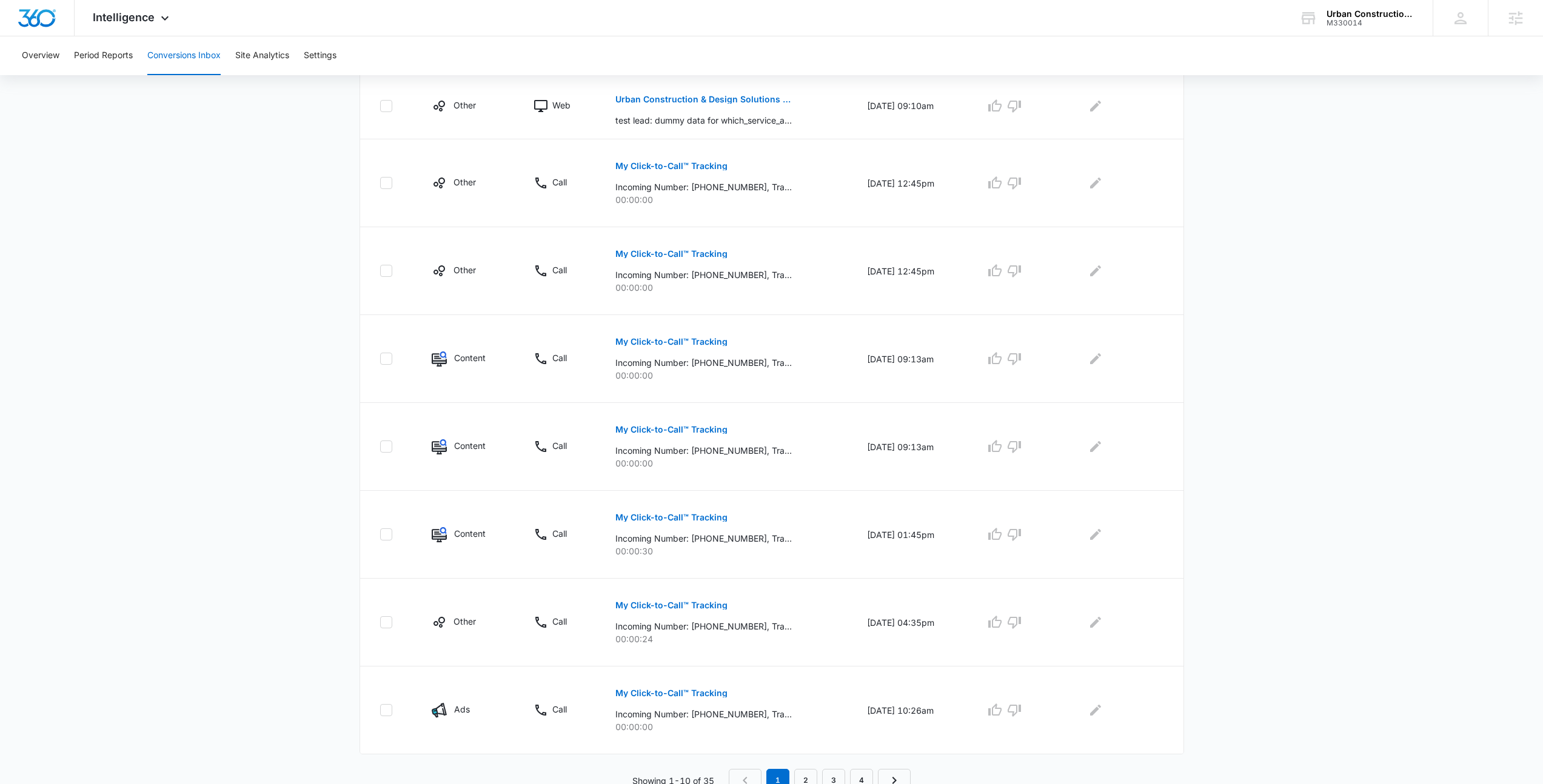
scroll to position [450, 0]
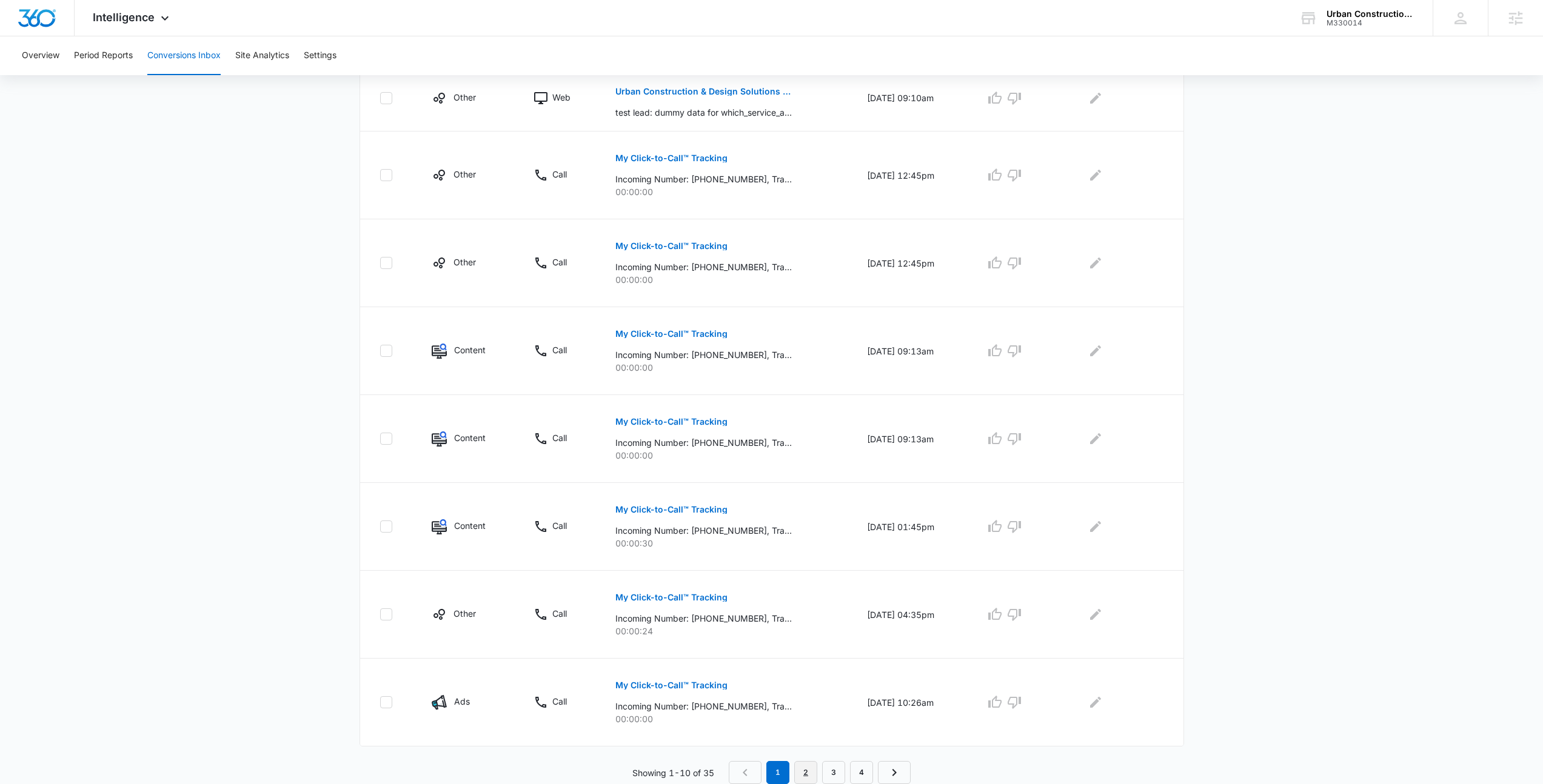
click at [804, 766] on link "2" at bounding box center [806, 773] width 23 height 23
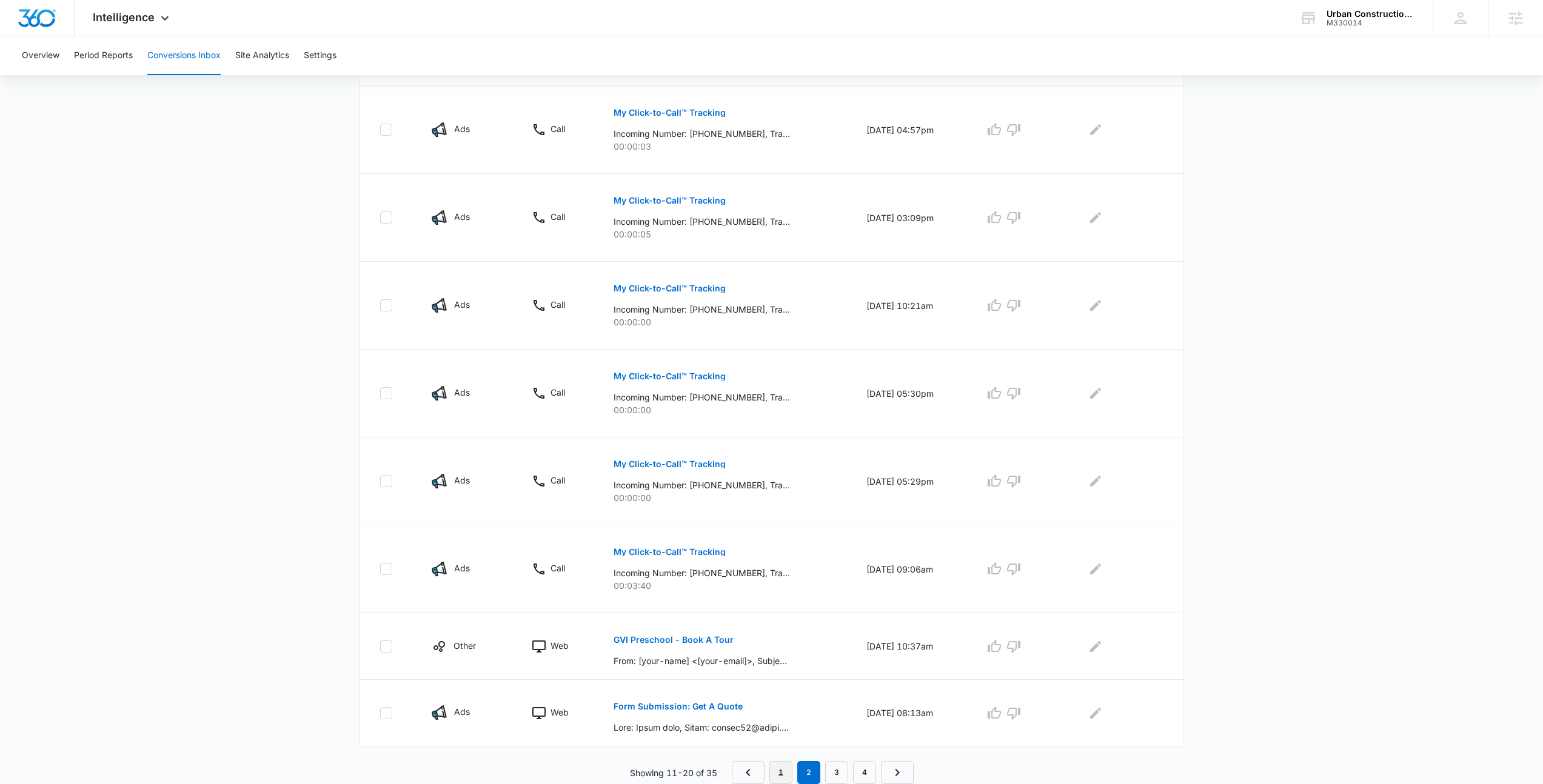
click at [789, 773] on link "1" at bounding box center [780, 773] width 23 height 23
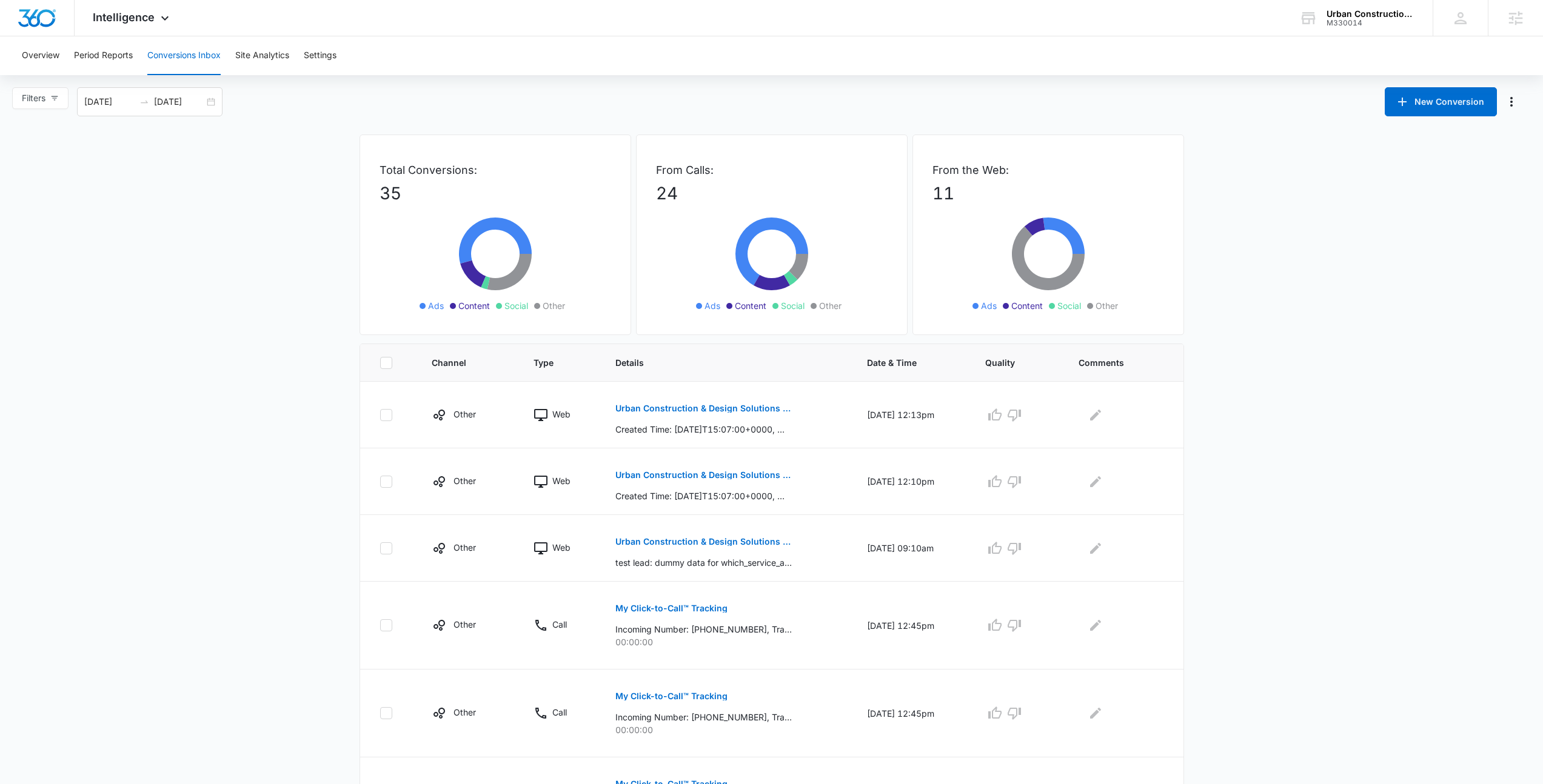
click at [88, 377] on main "Filters 08/14/2025 10/13/2025 New Conversion Aug 2025 Su Mo Tu We Th Fr Sa 27 2…" at bounding box center [772, 661] width 1543 height 1147
click at [89, 286] on main "Filters 08/14/2025 10/13/2025 New Conversion Aug 2025 Su Mo Tu We Th Fr Sa 27 2…" at bounding box center [772, 661] width 1543 height 1147
